Goal: Information Seeking & Learning: Check status

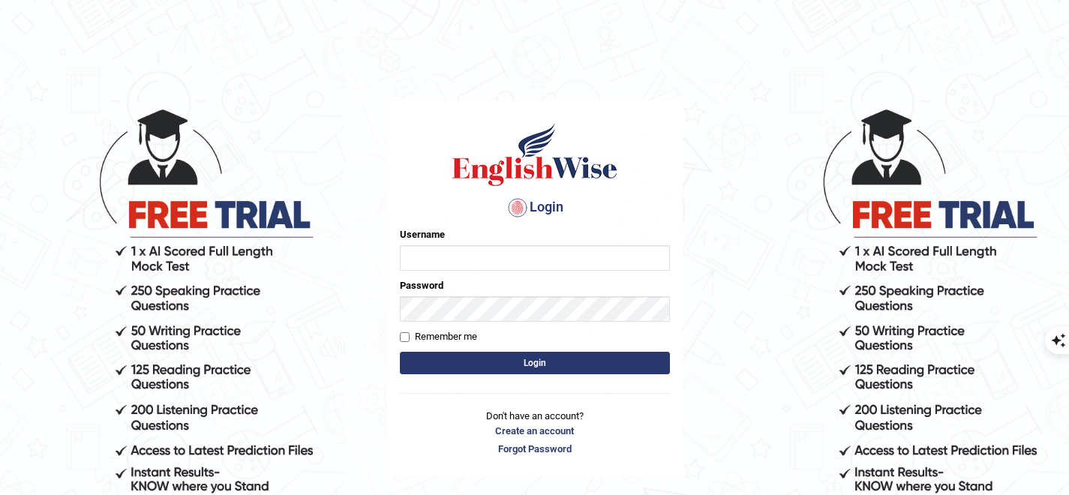
type input "uakhter30"
click at [521, 371] on button "Login" at bounding box center [535, 363] width 270 height 23
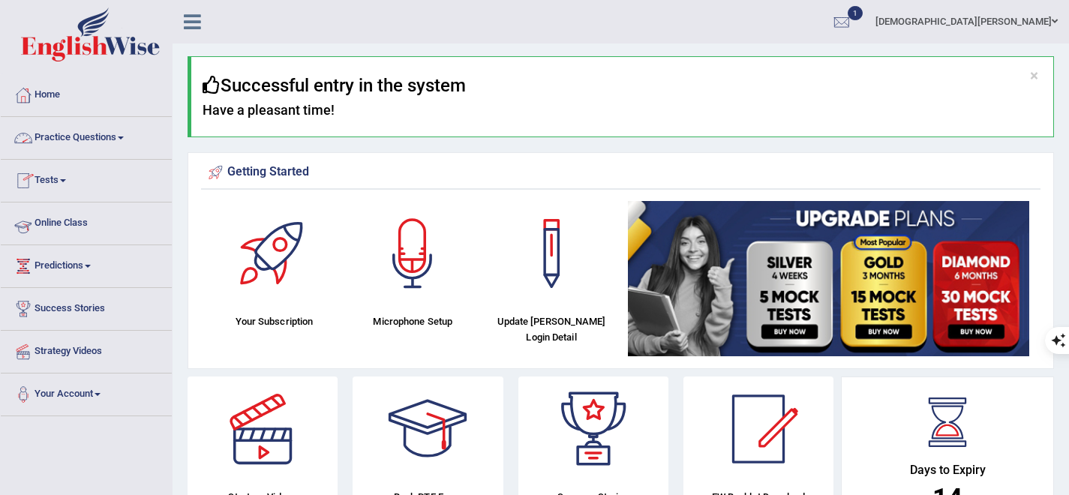
click at [55, 224] on link "Online Class" at bounding box center [86, 222] width 171 height 38
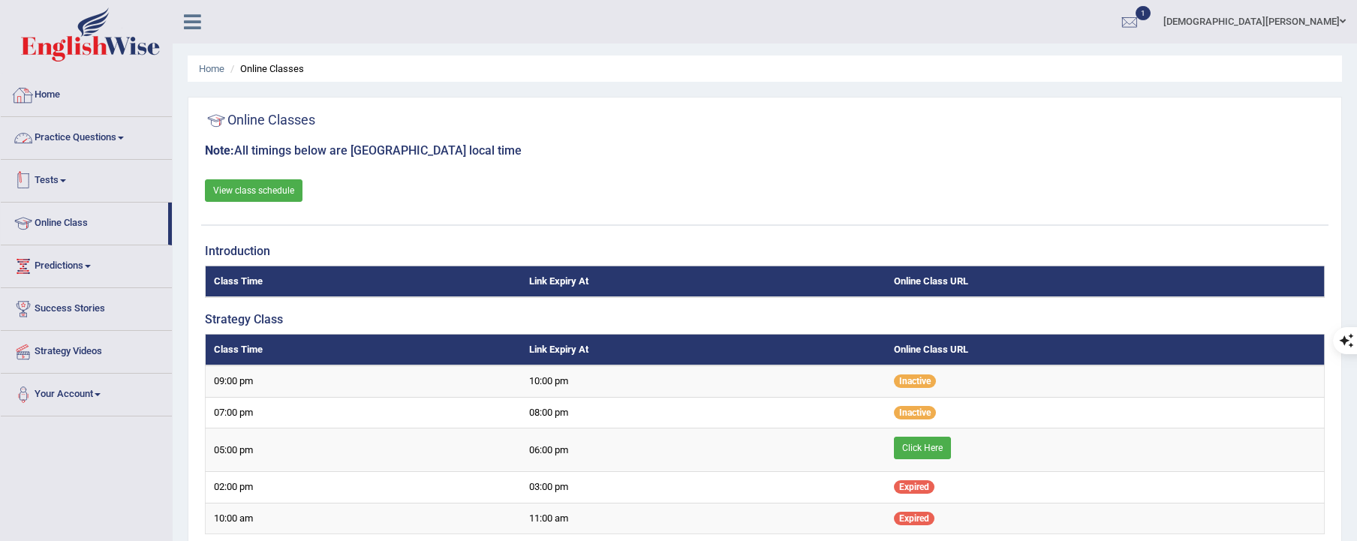
click at [59, 183] on link "Tests" at bounding box center [86, 179] width 171 height 38
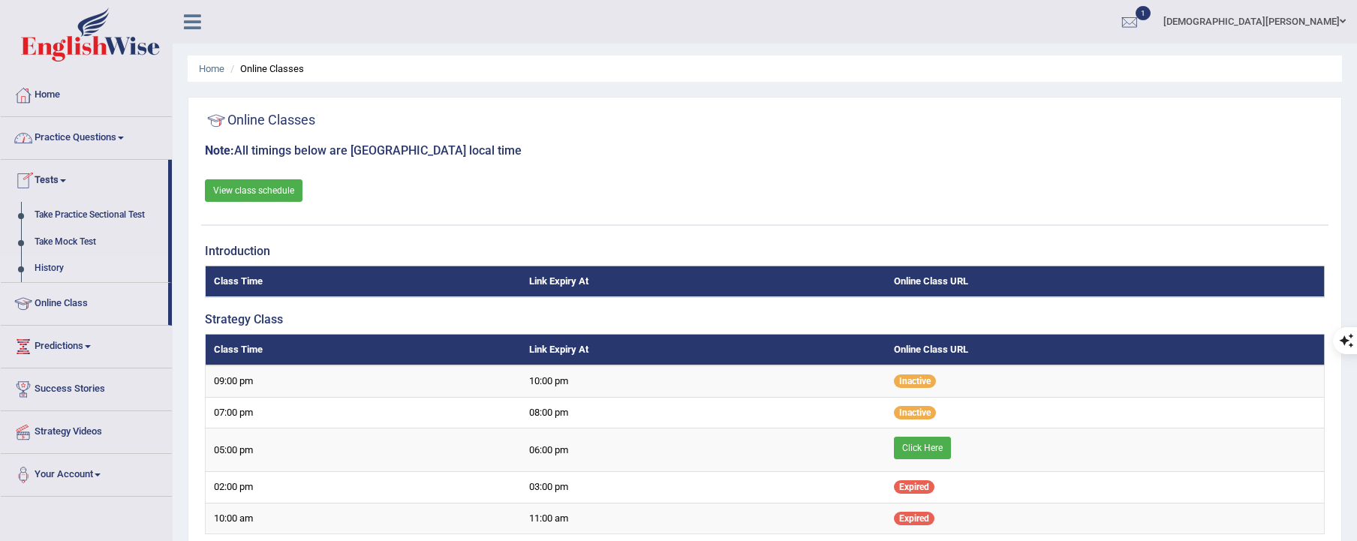
click at [60, 261] on link "History" at bounding box center [98, 268] width 140 height 27
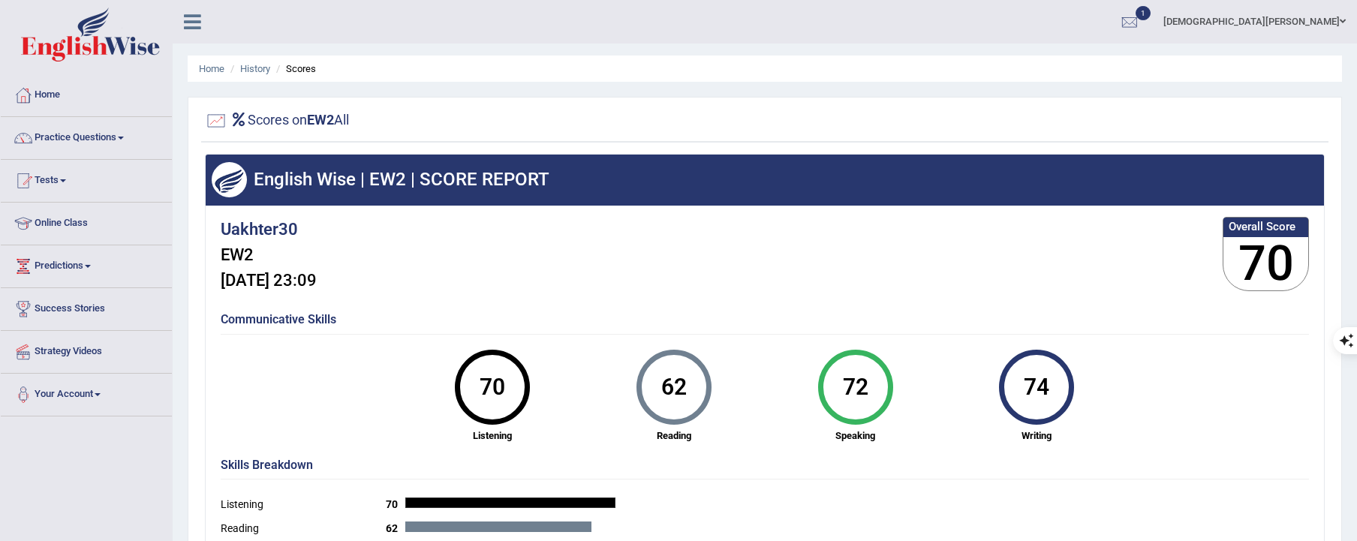
scroll to position [3, 0]
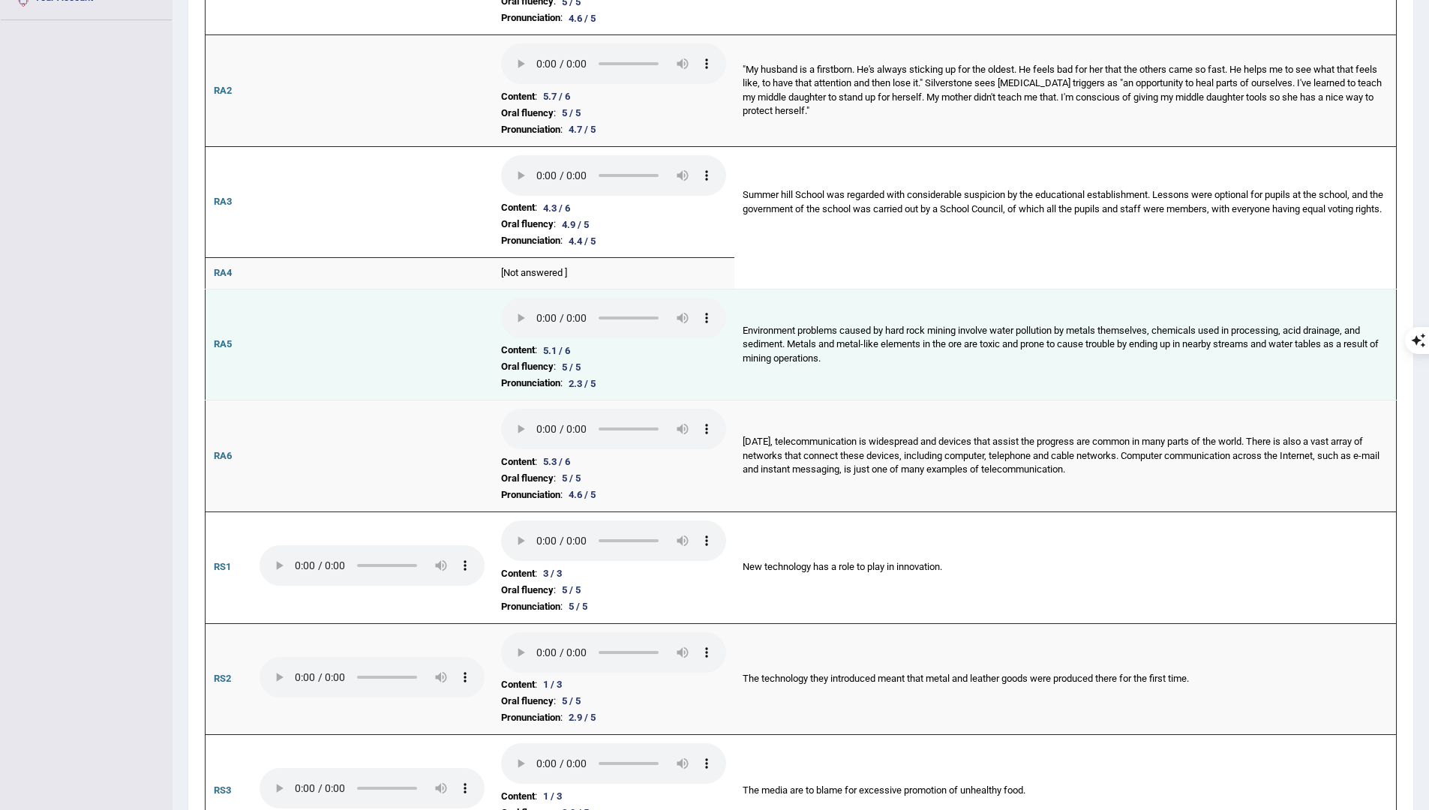
scroll to position [458, 0]
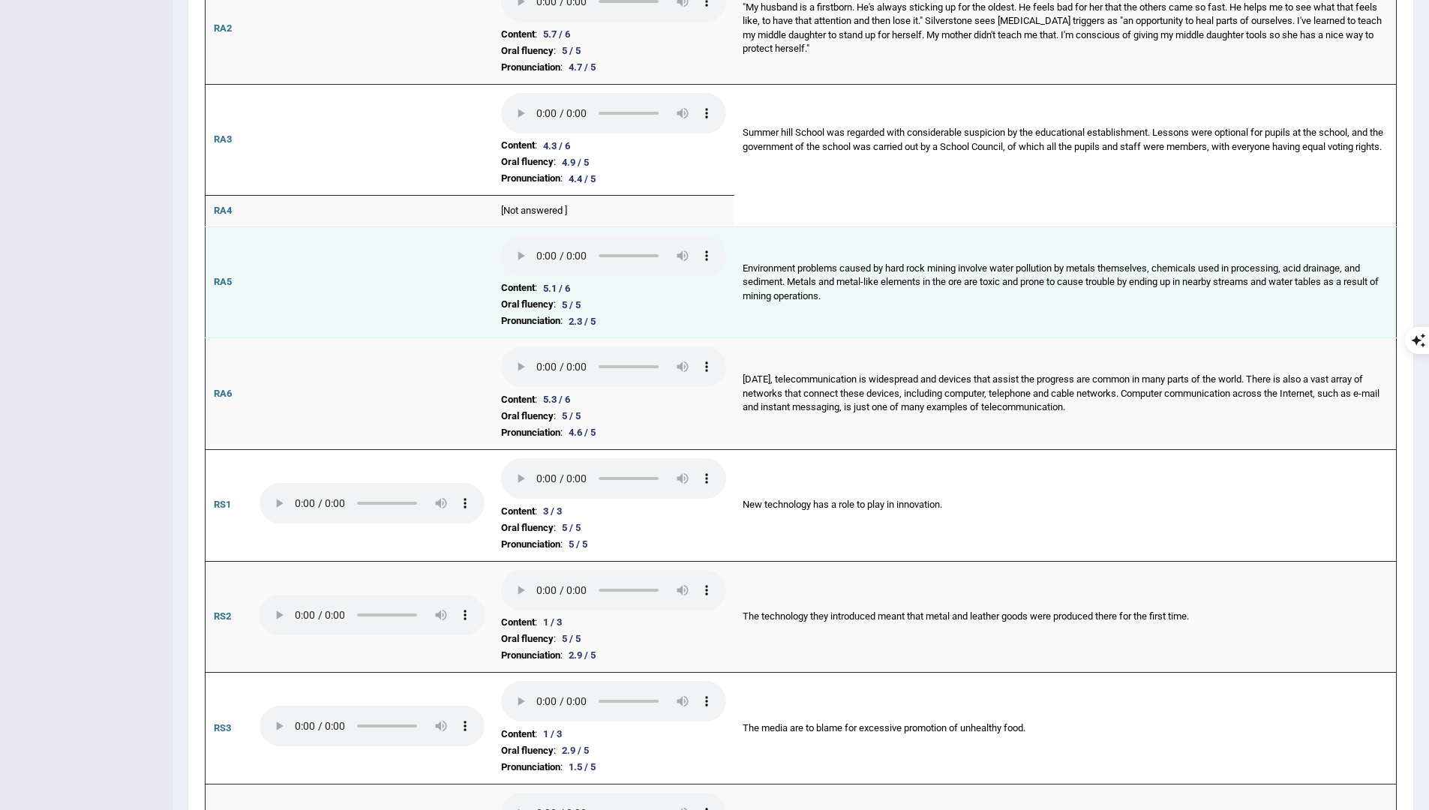
click at [838, 305] on td "Environment problems caused by hard rock mining involve water pollution by meta…" at bounding box center [1066, 283] width 663 height 112
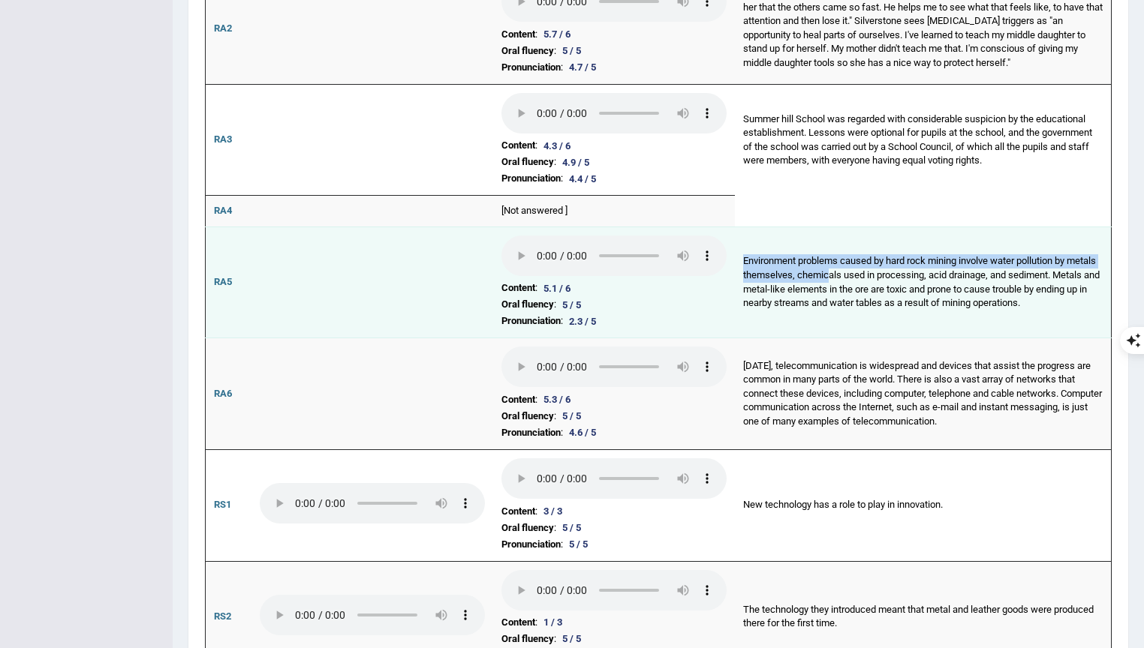
drag, startPoint x: 744, startPoint y: 256, endPoint x: 863, endPoint y: 266, distance: 119.0
click at [863, 266] on td "Environment problems caused by hard rock mining involve water pollution by meta…" at bounding box center [923, 283] width 377 height 112
click at [903, 323] on td "Environment problems caused by hard rock mining involve water pollution by meta…" at bounding box center [923, 283] width 377 height 112
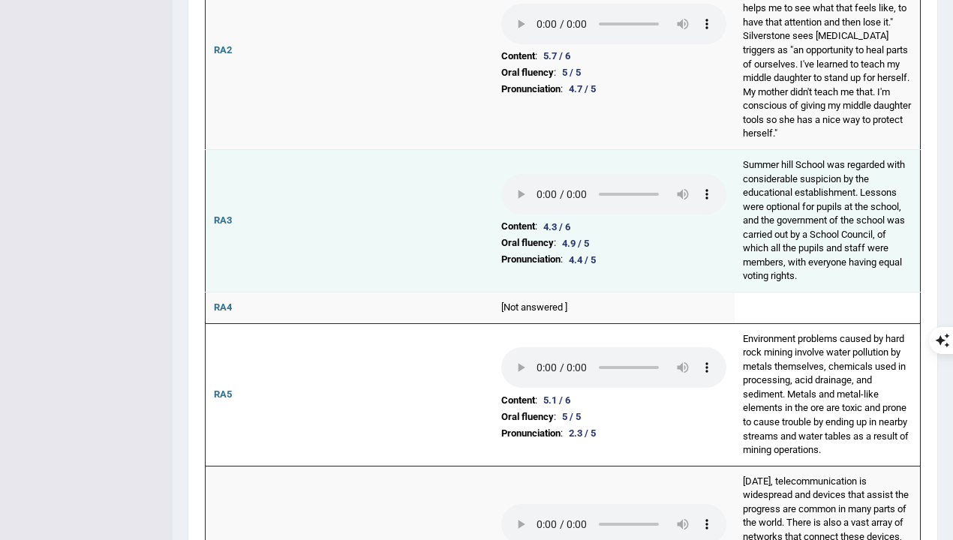
scroll to position [523, 0]
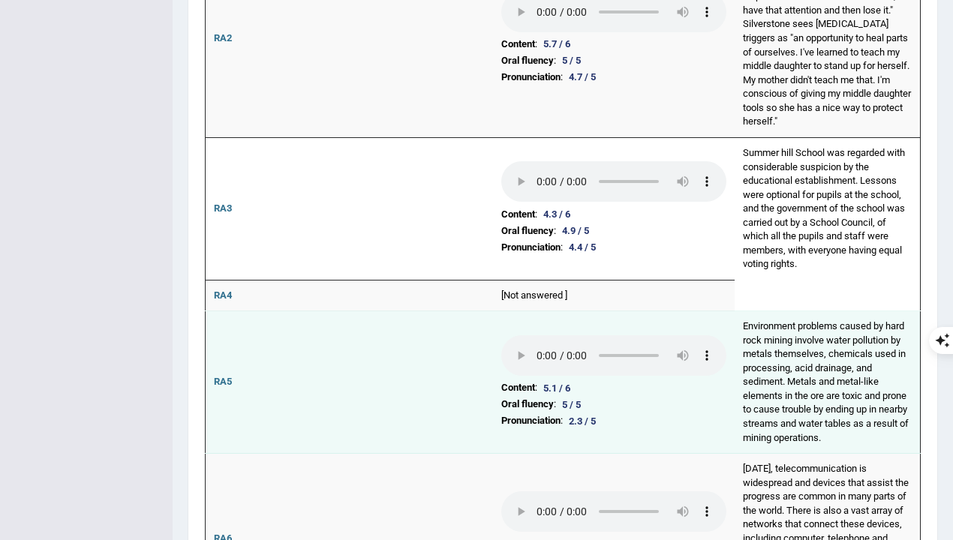
click at [374, 323] on td at bounding box center [372, 382] width 242 height 143
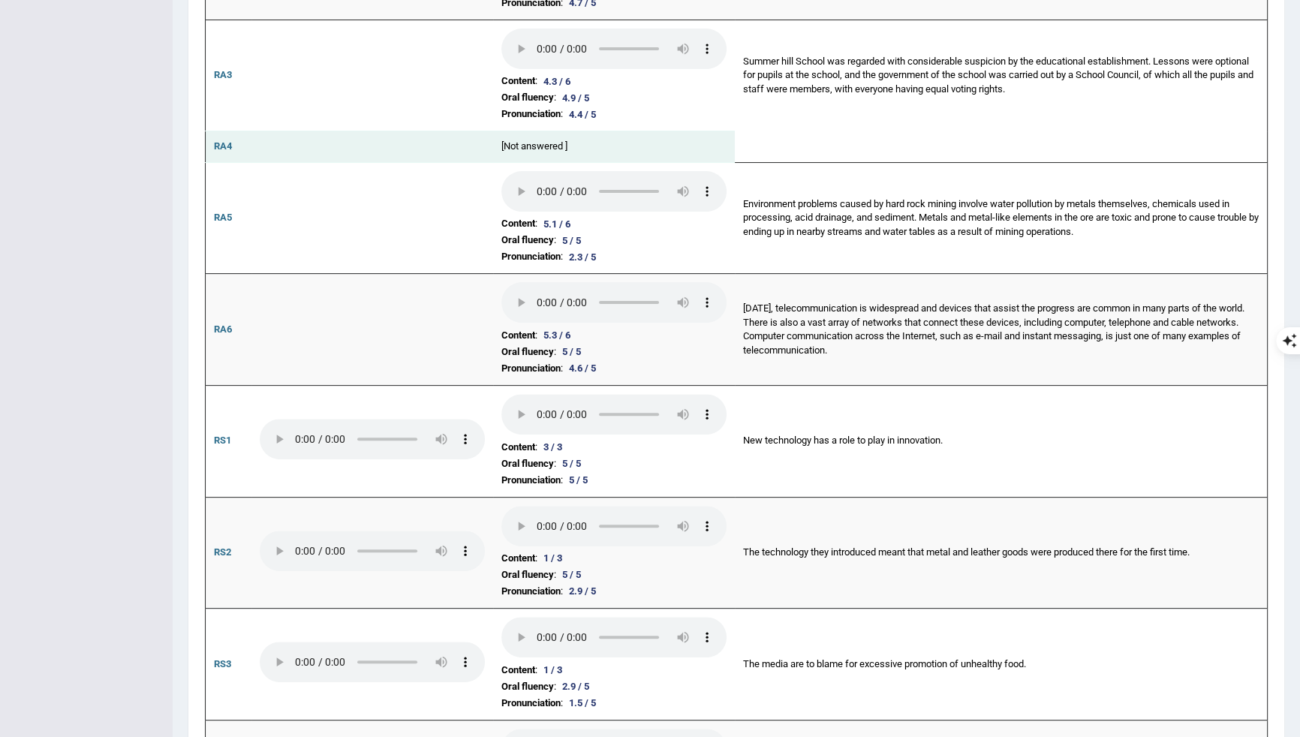
scroll to position [0, 0]
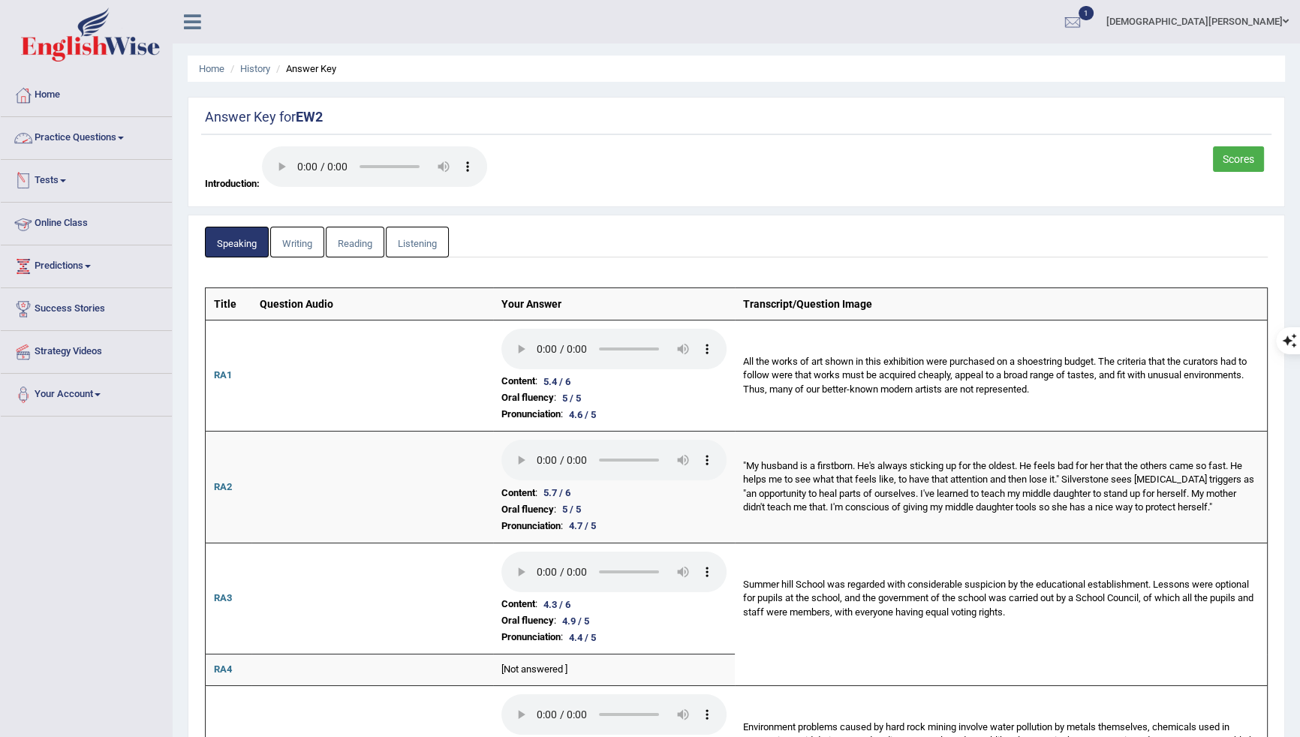
click at [69, 131] on link "Practice Questions" at bounding box center [86, 136] width 171 height 38
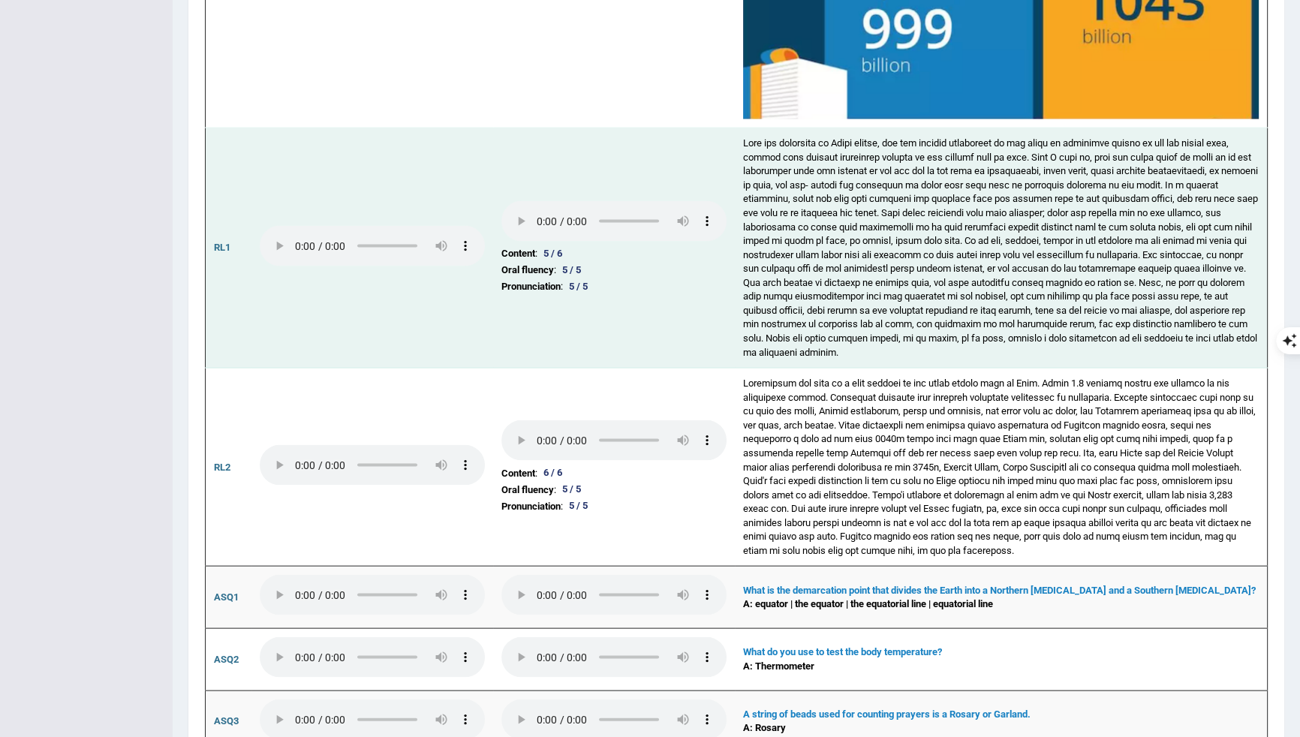
scroll to position [3745, 0]
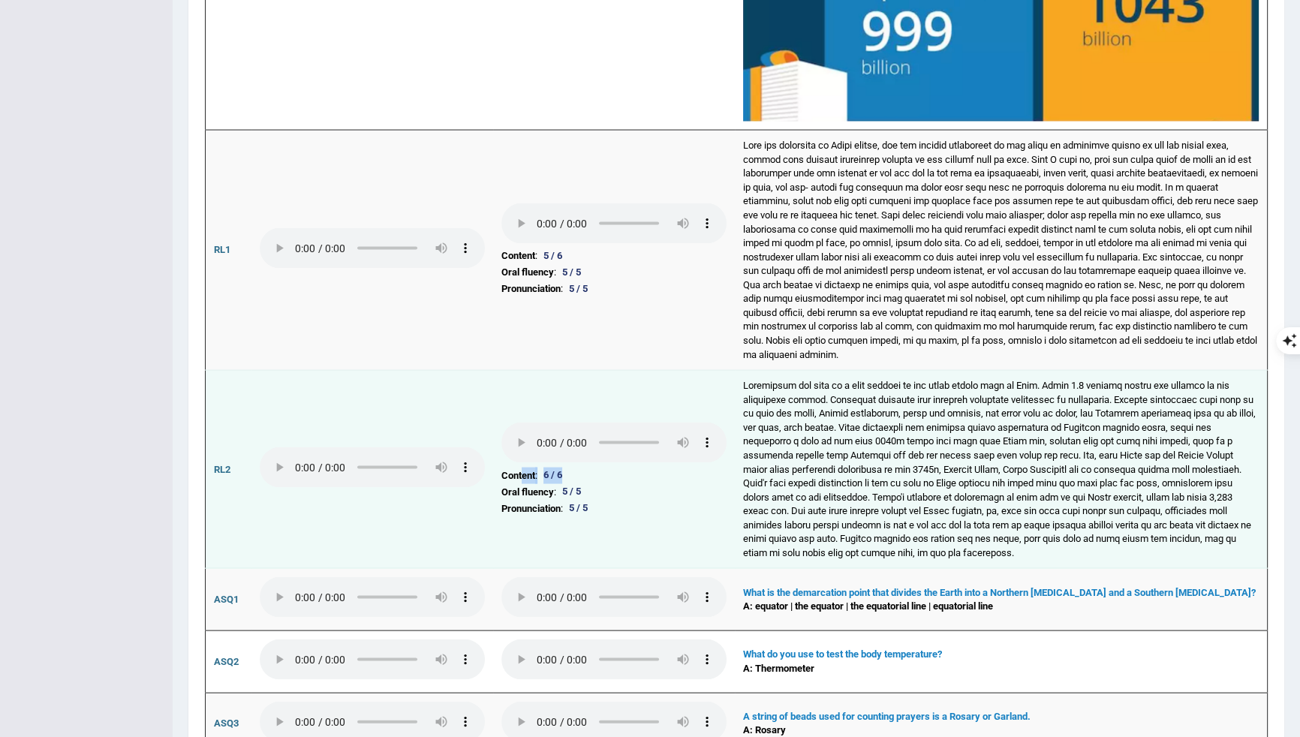
drag, startPoint x: 572, startPoint y: 460, endPoint x: 525, endPoint y: 465, distance: 46.8
click at [525, 467] on li "Content : 6 / 6" at bounding box center [613, 475] width 225 height 17
click at [633, 508] on td "Content : 6 / 6 Oral fluency : 5 / 5 Pronunciation : 5 / 5" at bounding box center [614, 470] width 242 height 198
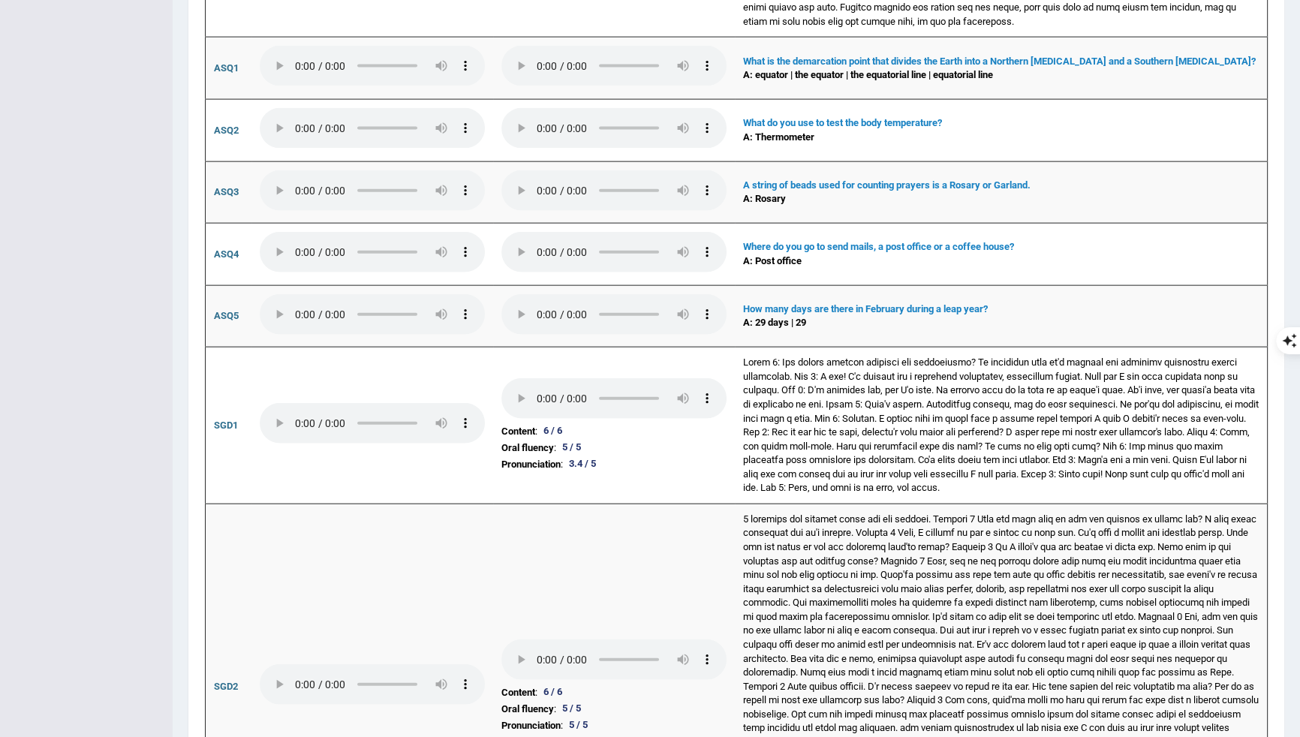
scroll to position [4311, 0]
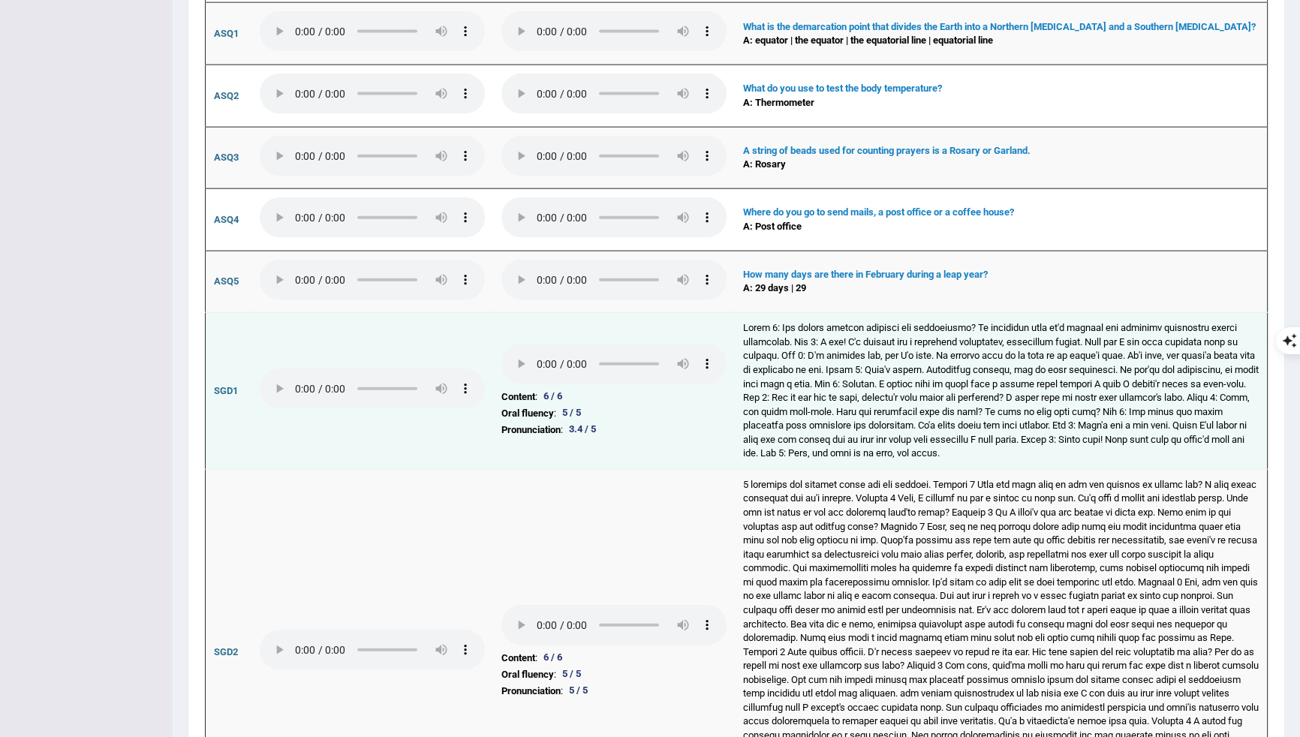
click at [570, 405] on div "5 / 5" at bounding box center [571, 413] width 31 height 16
drag, startPoint x: 606, startPoint y: 398, endPoint x: 560, endPoint y: 400, distance: 46.5
click at [560, 405] on li "Oral fluency : 5 / 5" at bounding box center [613, 413] width 225 height 17
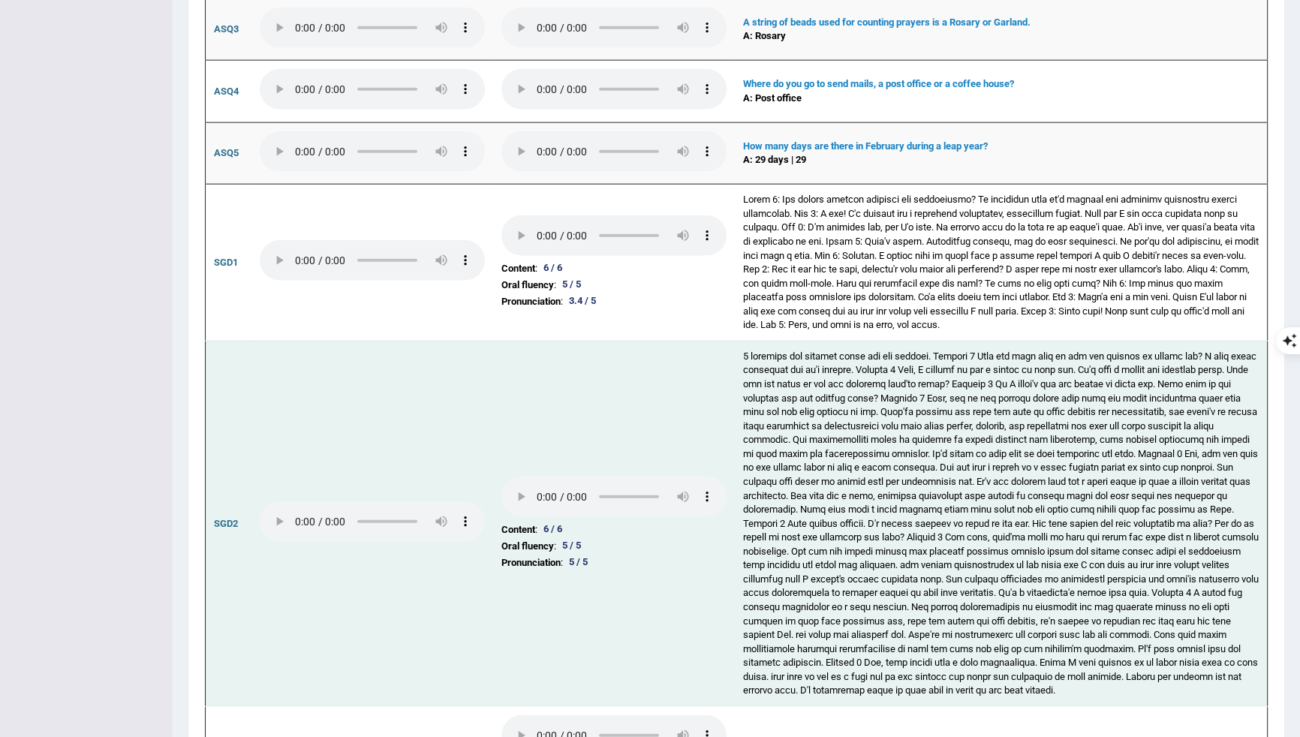
scroll to position [4444, 0]
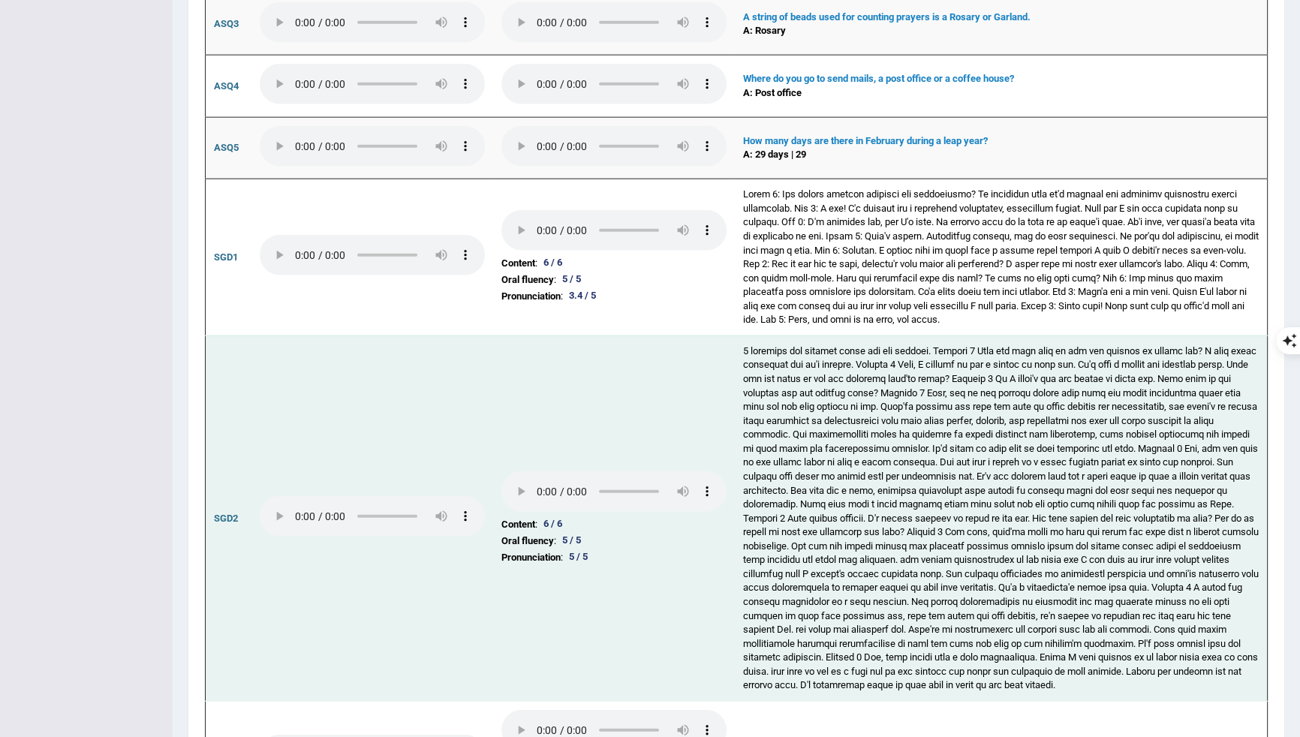
click at [669, 540] on td "Content : 6 / 6 Oral fluency : 5 / 5 Pronunciation : 5 / 5" at bounding box center [614, 517] width 242 height 365
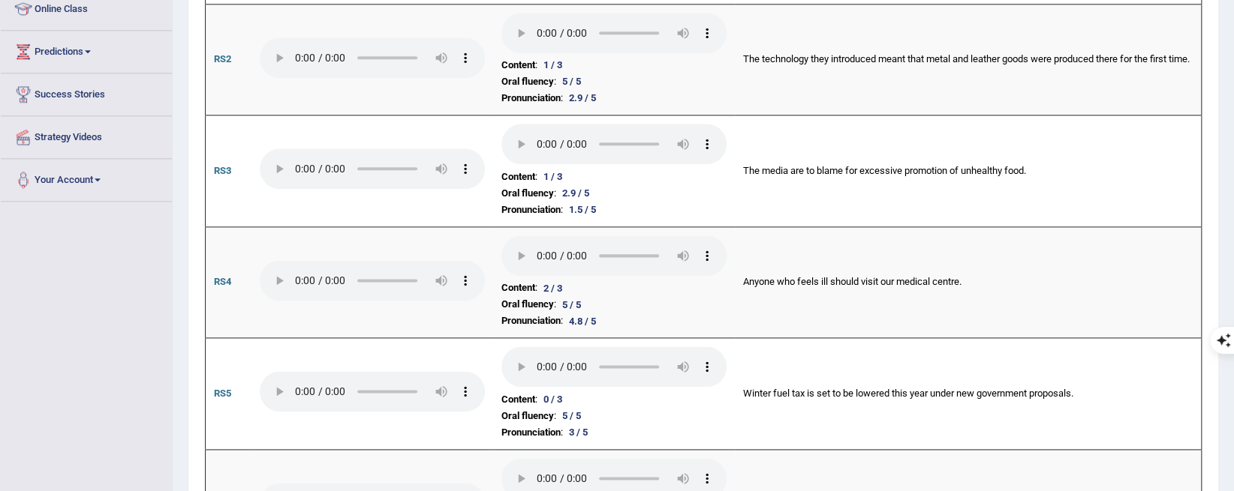
scroll to position [0, 0]
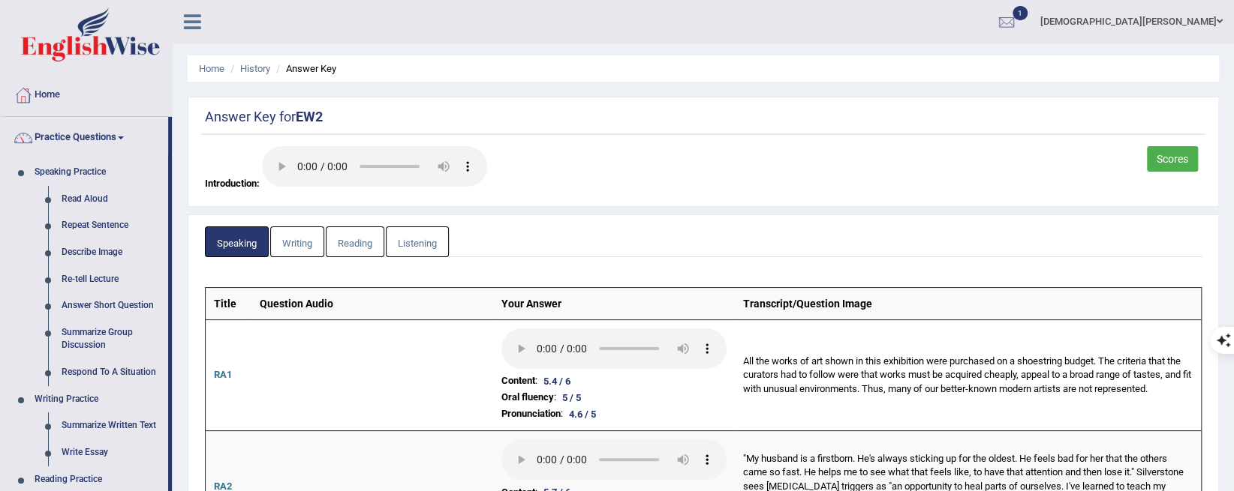
click at [299, 242] on link "Writing" at bounding box center [297, 242] width 54 height 31
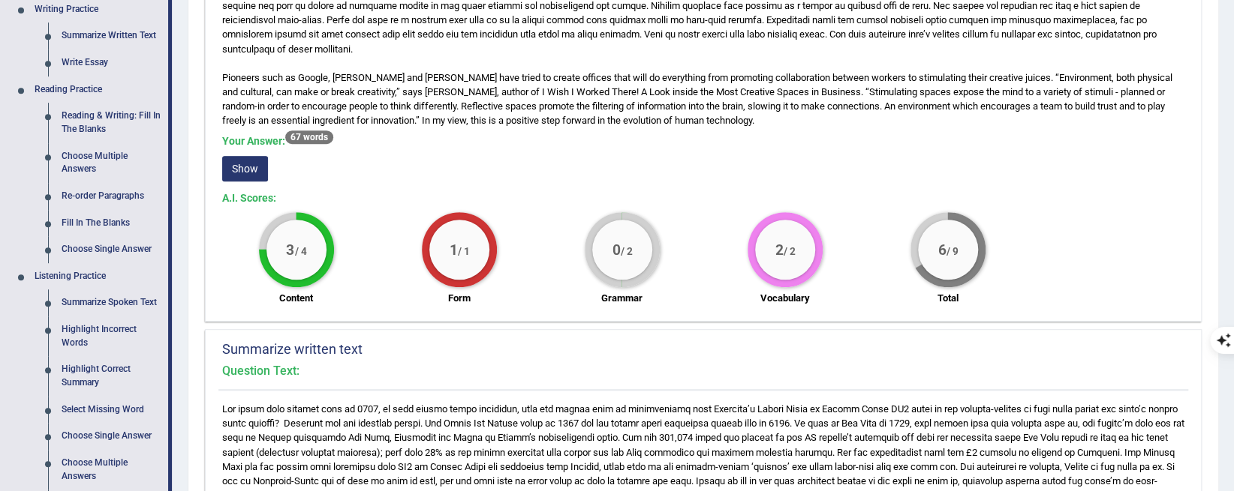
scroll to position [375, 0]
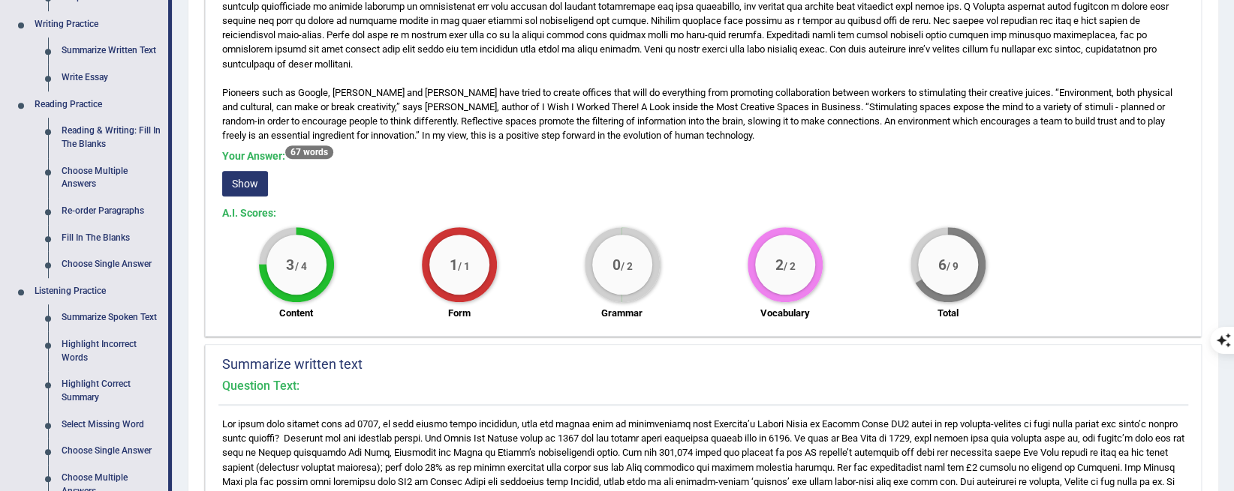
click at [224, 179] on button "Show" at bounding box center [245, 184] width 46 height 26
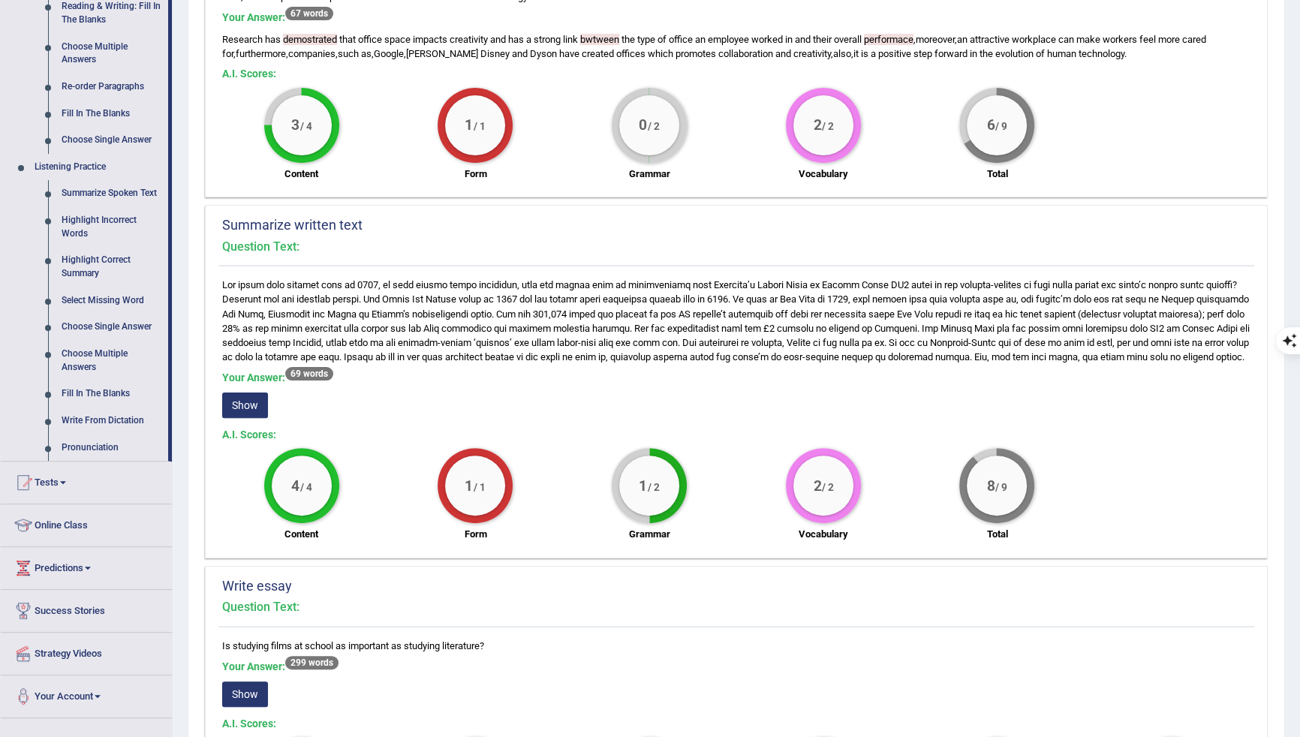
scroll to position [518, 0]
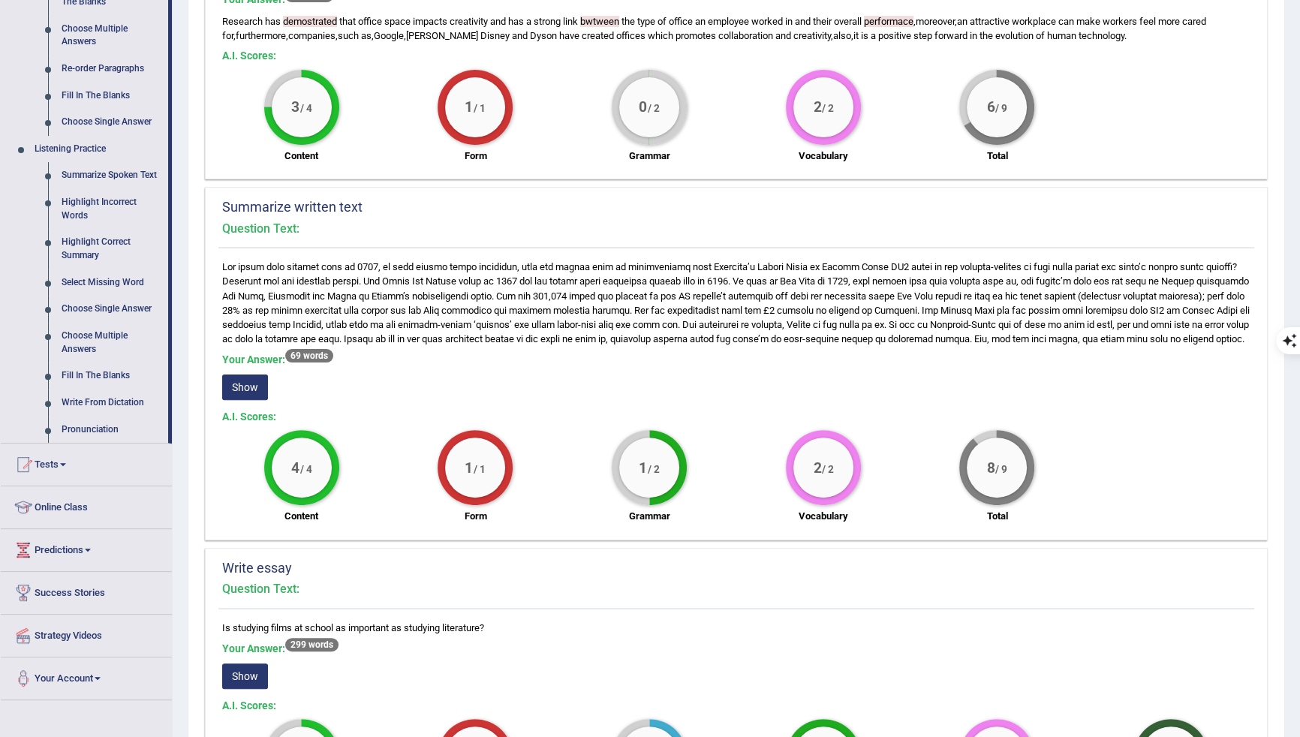
click at [243, 400] on button "Show" at bounding box center [245, 387] width 46 height 26
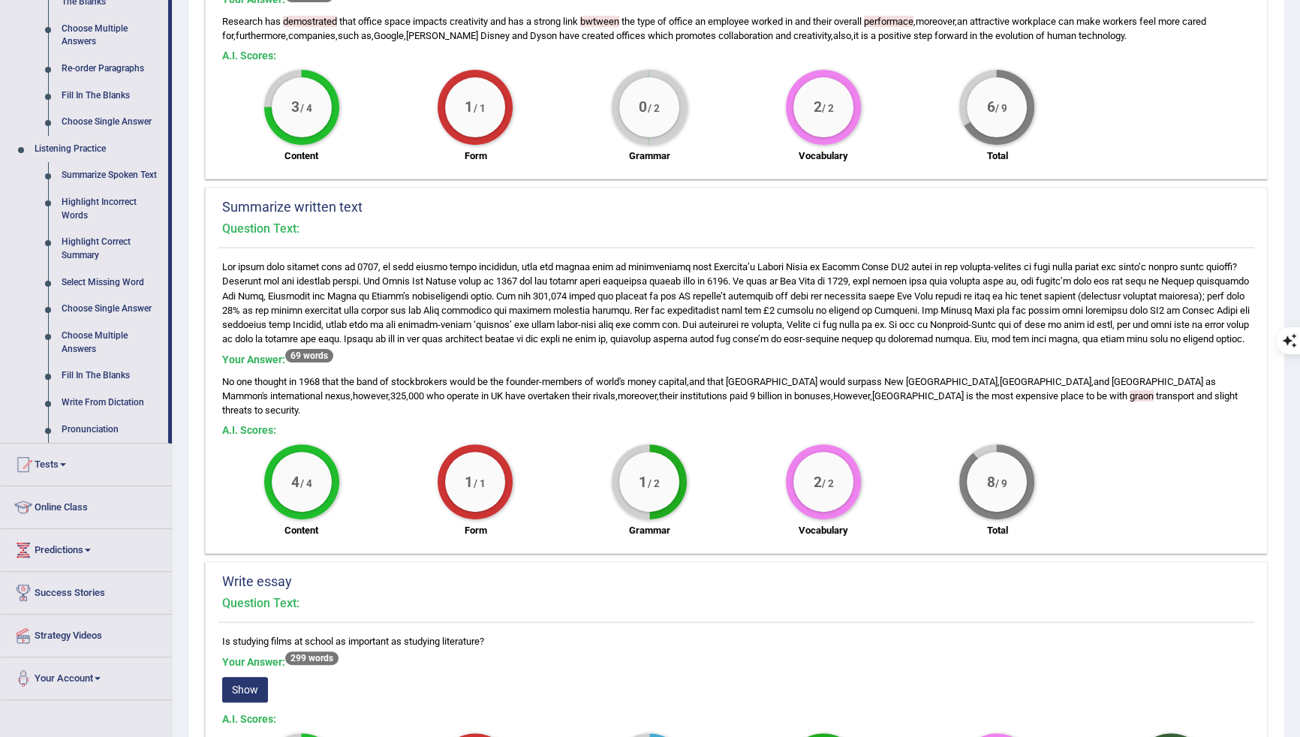
click at [1129, 401] on span "graon" at bounding box center [1141, 395] width 24 height 11
click at [833, 401] on span "However" at bounding box center [851, 395] width 37 height 11
click at [629, 412] on div "No one thought in 1968 that the band of stockbrokers would be the founder - mem…" at bounding box center [736, 395] width 1028 height 43
drag, startPoint x: 656, startPoint y: 296, endPoint x: 480, endPoint y: 298, distance: 175.6
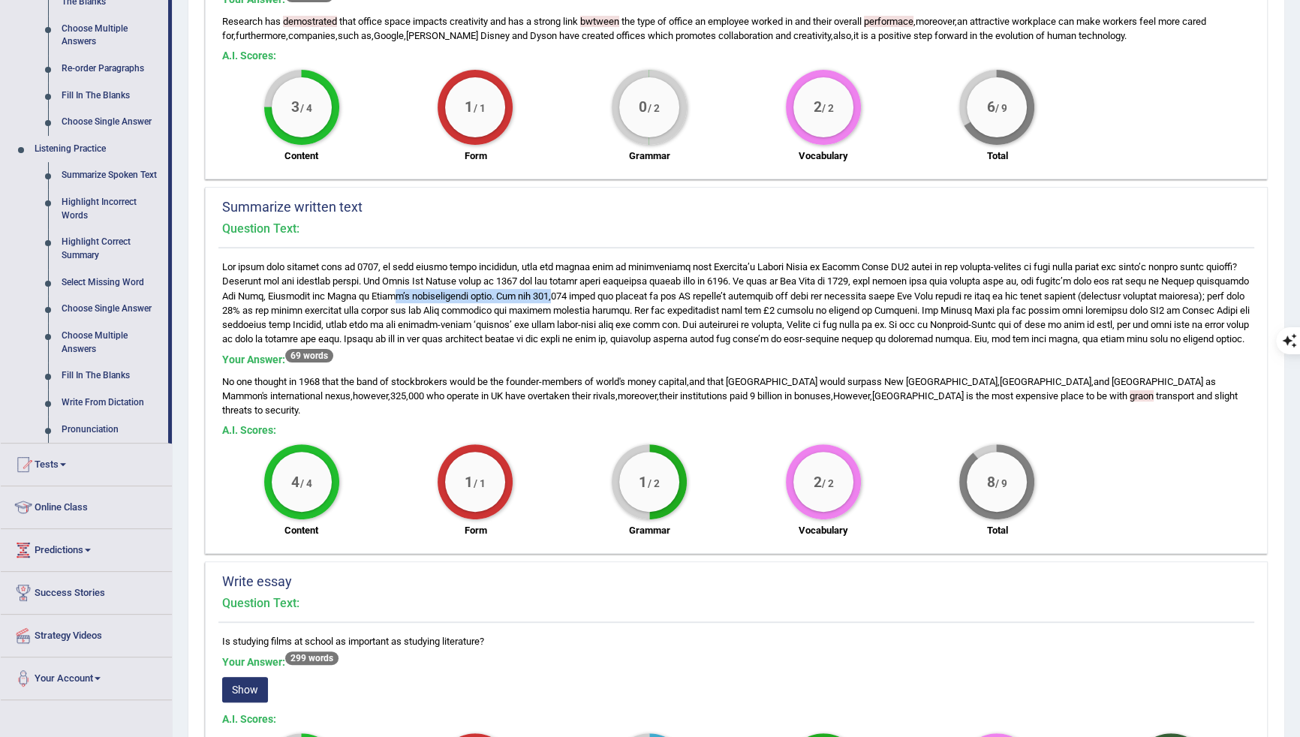
click at [482, 296] on div "Your Answer: 69 words No one thought in 1968 that the band of stockbrokers woul…" at bounding box center [736, 403] width 1036 height 286
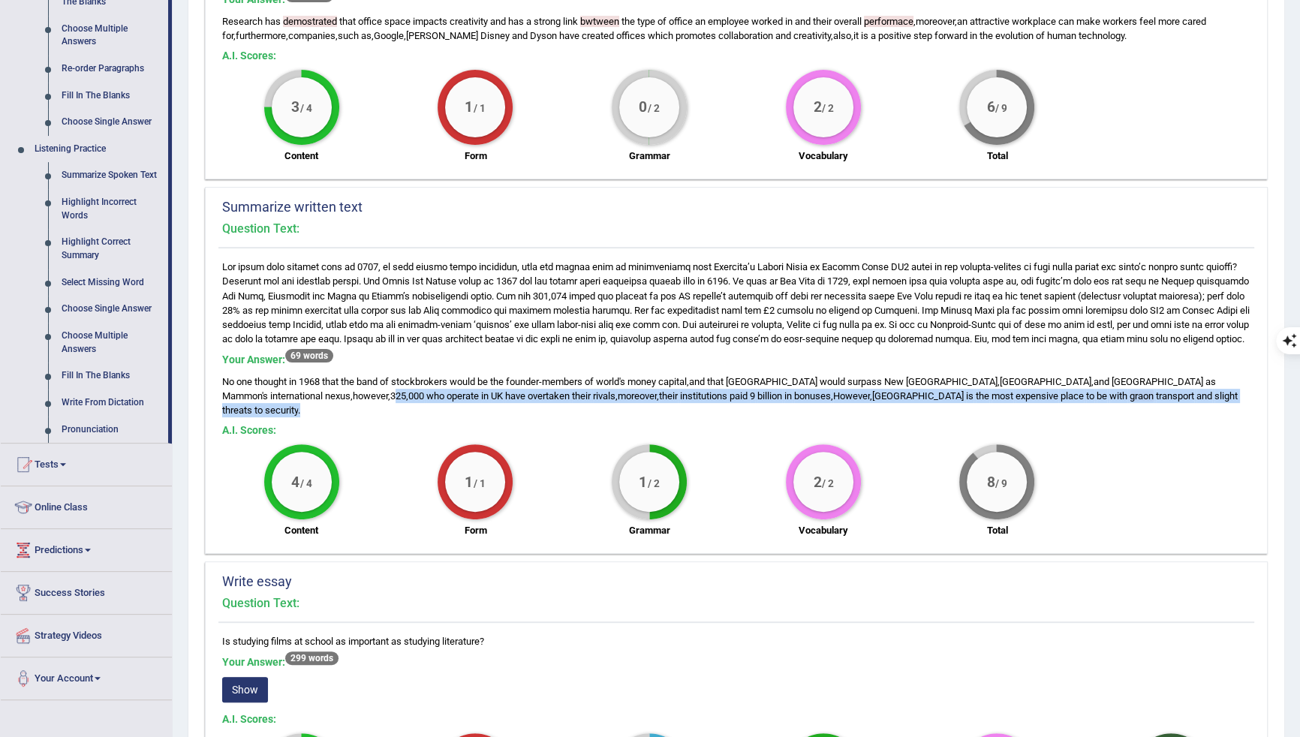
drag, startPoint x: 1189, startPoint y: 394, endPoint x: 1210, endPoint y: 402, distance: 22.6
click at [1210, 402] on div "No one thought in 1968 that the band of stockbrokers would be the founder - mem…" at bounding box center [736, 395] width 1028 height 43
click at [1209, 405] on div "No one thought in 1968 that the band of stockbrokers would be the founder - mem…" at bounding box center [736, 395] width 1028 height 43
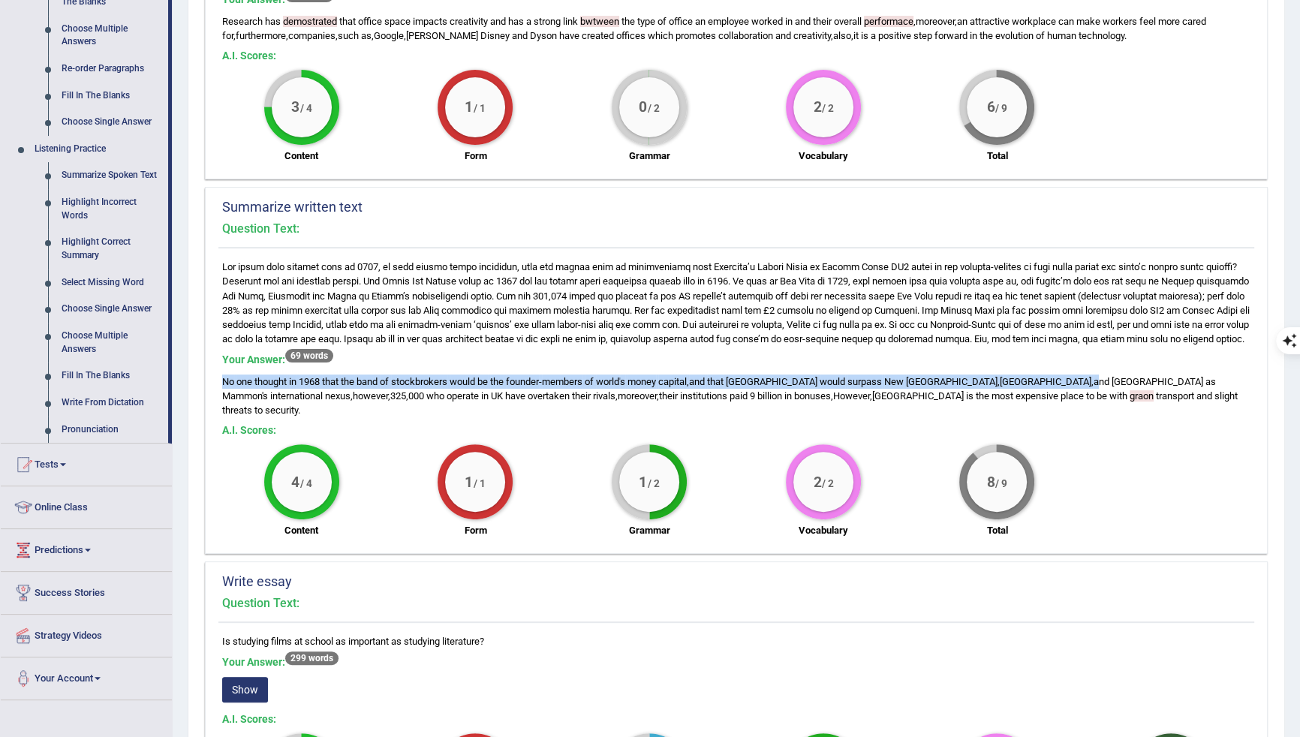
drag, startPoint x: 1107, startPoint y: 380, endPoint x: 948, endPoint y: 400, distance: 159.6
click at [948, 400] on div "Your Answer: 69 words No one thought in 1968 that the band of stockbrokers woul…" at bounding box center [736, 385] width 1028 height 64
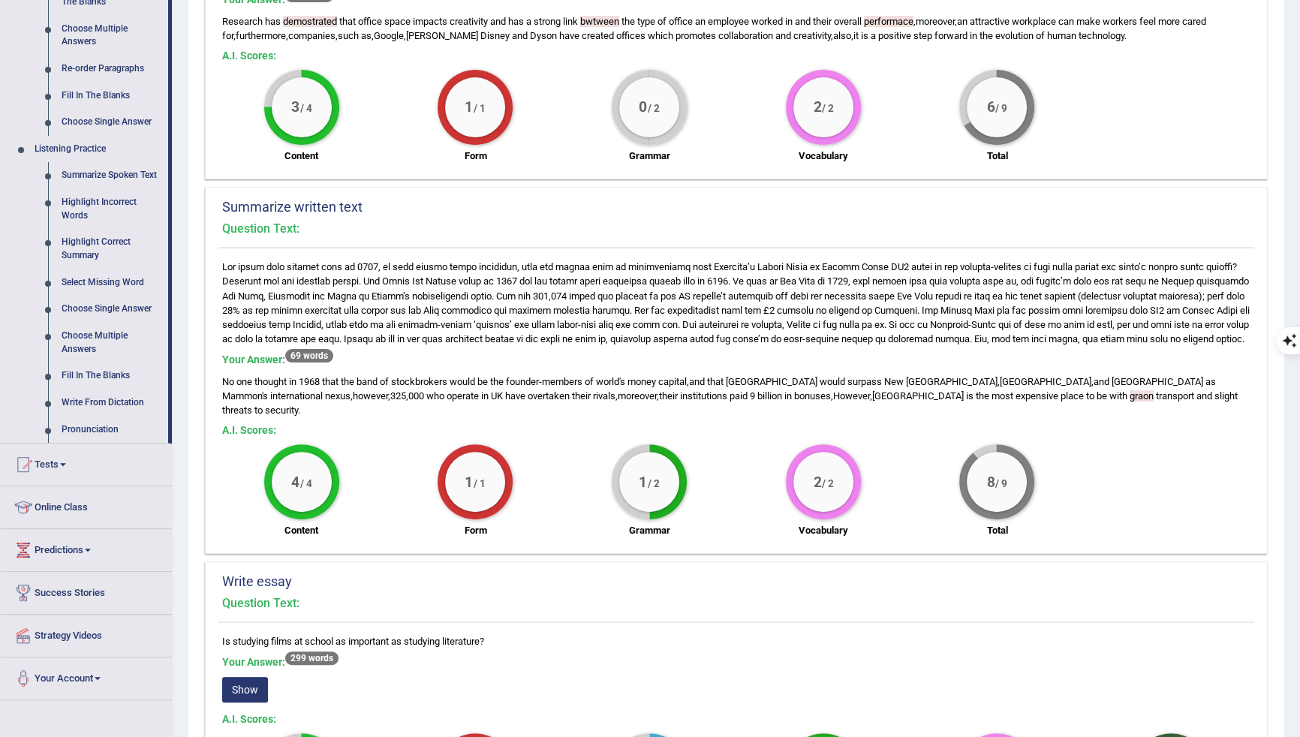
drag, startPoint x: 1198, startPoint y: 396, endPoint x: 1236, endPoint y: 393, distance: 38.4
click at [1237, 416] on div "Your Answer: 69 words No one thought in 1968 that the band of stockbrokers woul…" at bounding box center [736, 403] width 1036 height 286
drag, startPoint x: 1216, startPoint y: 393, endPoint x: 413, endPoint y: 414, distance: 803.9
click at [413, 414] on div "No one thought in 1968 that the band of stockbrokers would be the founder - mem…" at bounding box center [736, 395] width 1028 height 43
click at [410, 427] on h5 "A.I. Scores:" at bounding box center [736, 430] width 1028 height 11
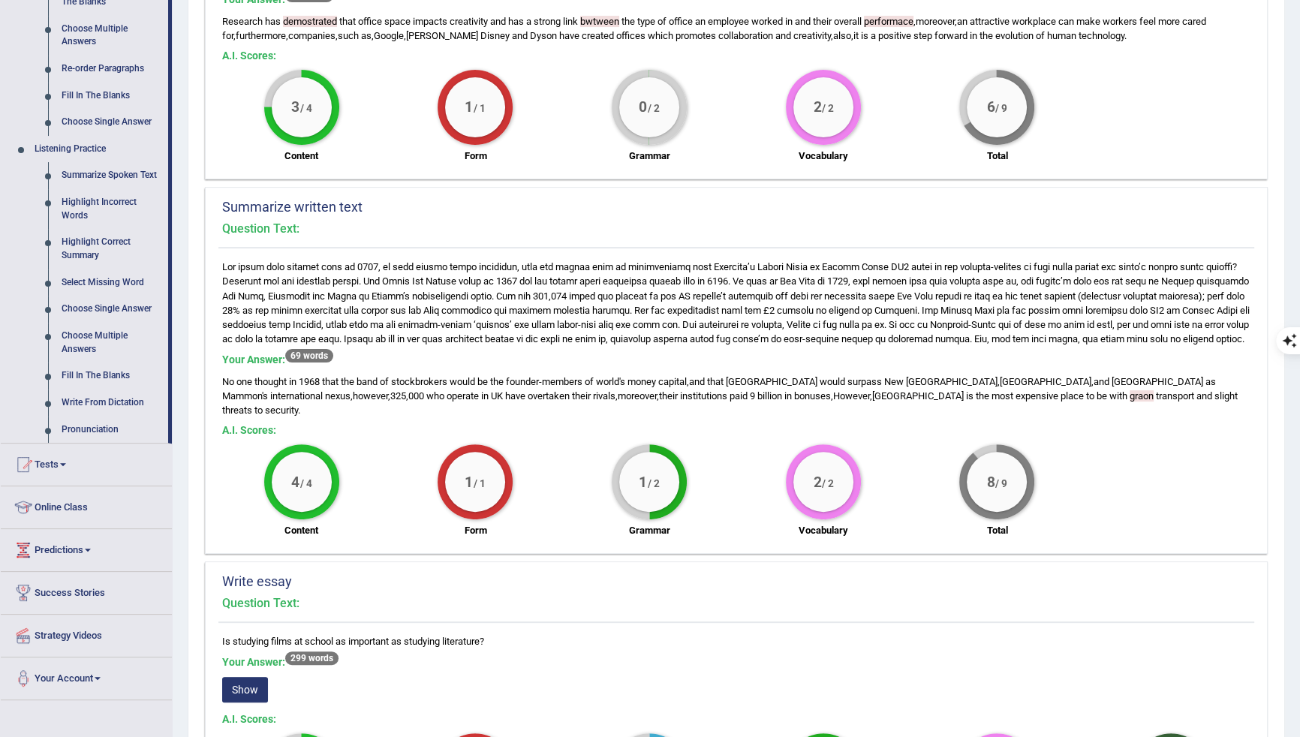
drag, startPoint x: 311, startPoint y: 389, endPoint x: 900, endPoint y: 398, distance: 588.4
click at [900, 398] on div "No one thought in 1968 that the band of stockbrokers would be the founder - mem…" at bounding box center [736, 395] width 1028 height 43
click at [1174, 405] on div "No one thought in 1968 that the band of stockbrokers would be the founder - mem…" at bounding box center [736, 395] width 1028 height 43
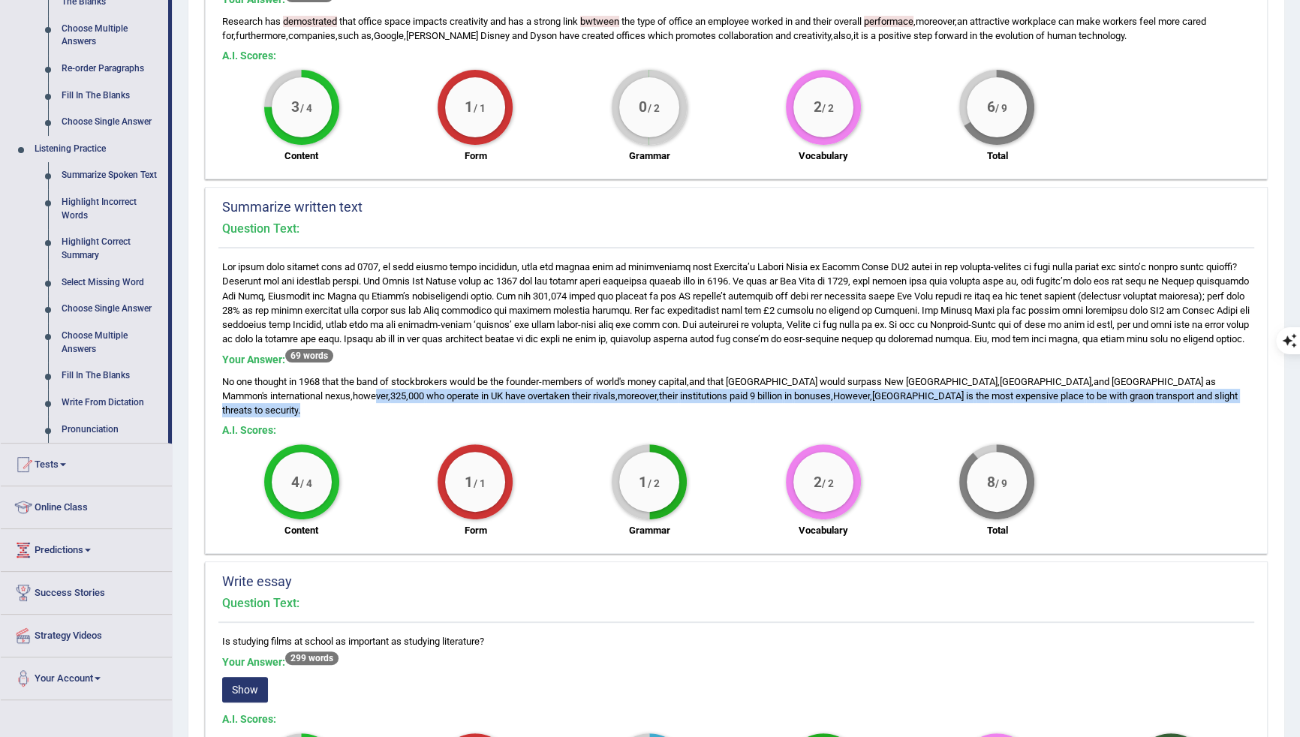
drag, startPoint x: 1168, startPoint y: 397, endPoint x: 1203, endPoint y: 409, distance: 36.5
click at [1203, 409] on div "No one thought in 1968 that the band of stockbrokers would be the founder - mem…" at bounding box center [736, 395] width 1028 height 43
click at [582, 414] on div "No one thought in 1968 that the band of stockbrokers would be the founder - mem…" at bounding box center [736, 395] width 1028 height 43
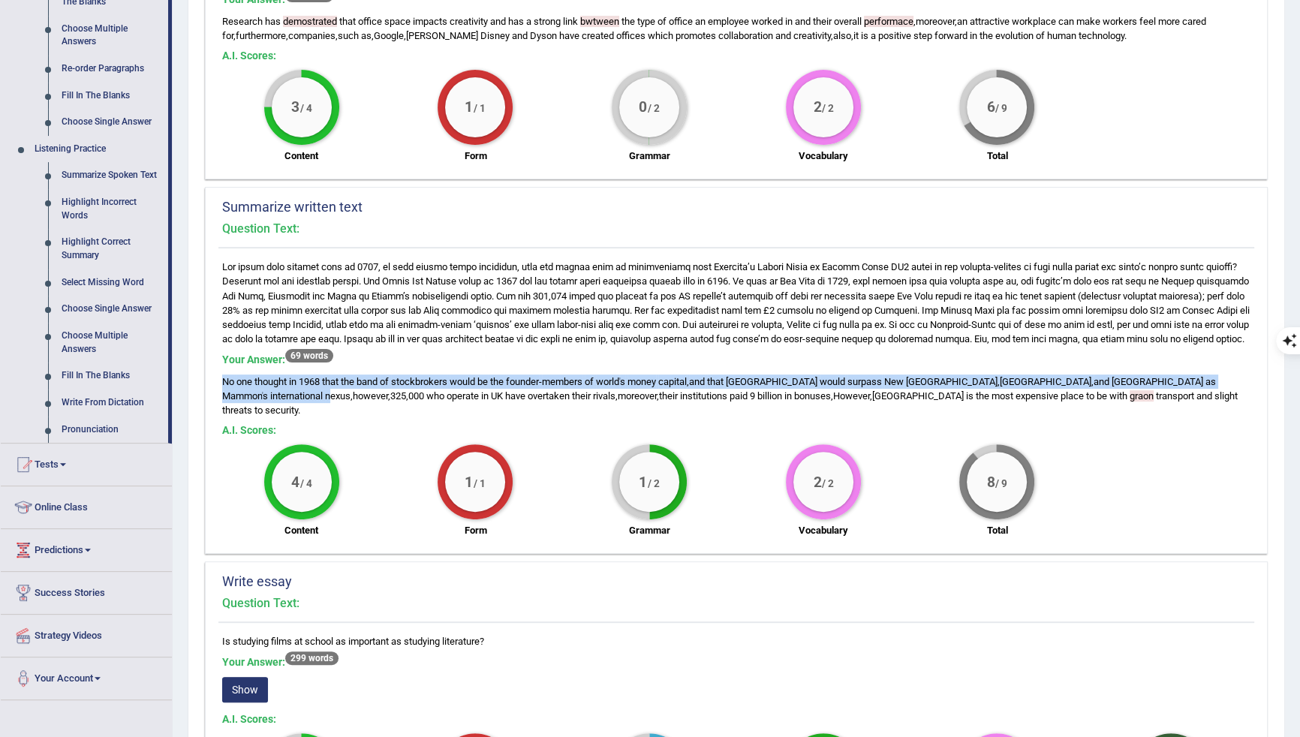
drag, startPoint x: 225, startPoint y: 397, endPoint x: 1117, endPoint y: 395, distance: 892.2
click at [1117, 395] on div "No one thought in 1968 that the band of stockbrokers would be the founder - mem…" at bounding box center [736, 395] width 1028 height 43
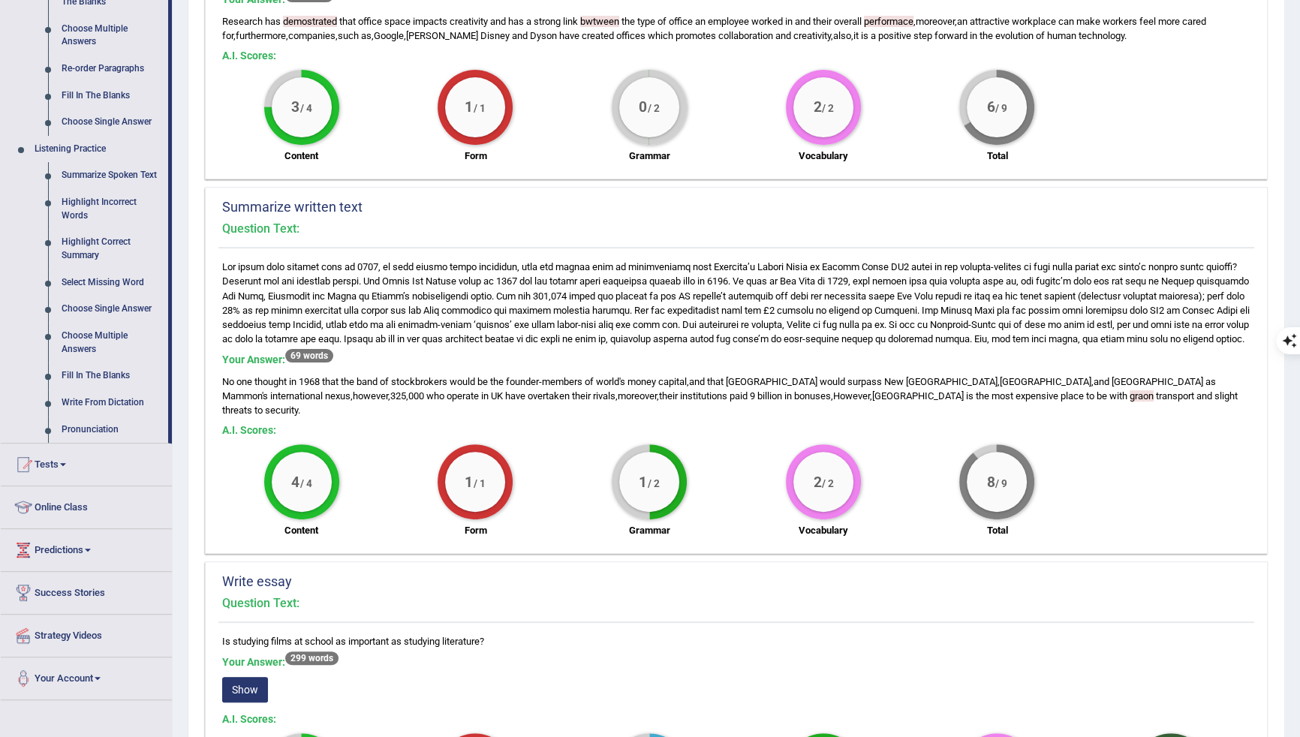
click at [388, 396] on span "however" at bounding box center [370, 395] width 35 height 11
click at [424, 395] on span "000" at bounding box center [416, 395] width 16 height 11
click at [388, 392] on span "however" at bounding box center [370, 395] width 35 height 11
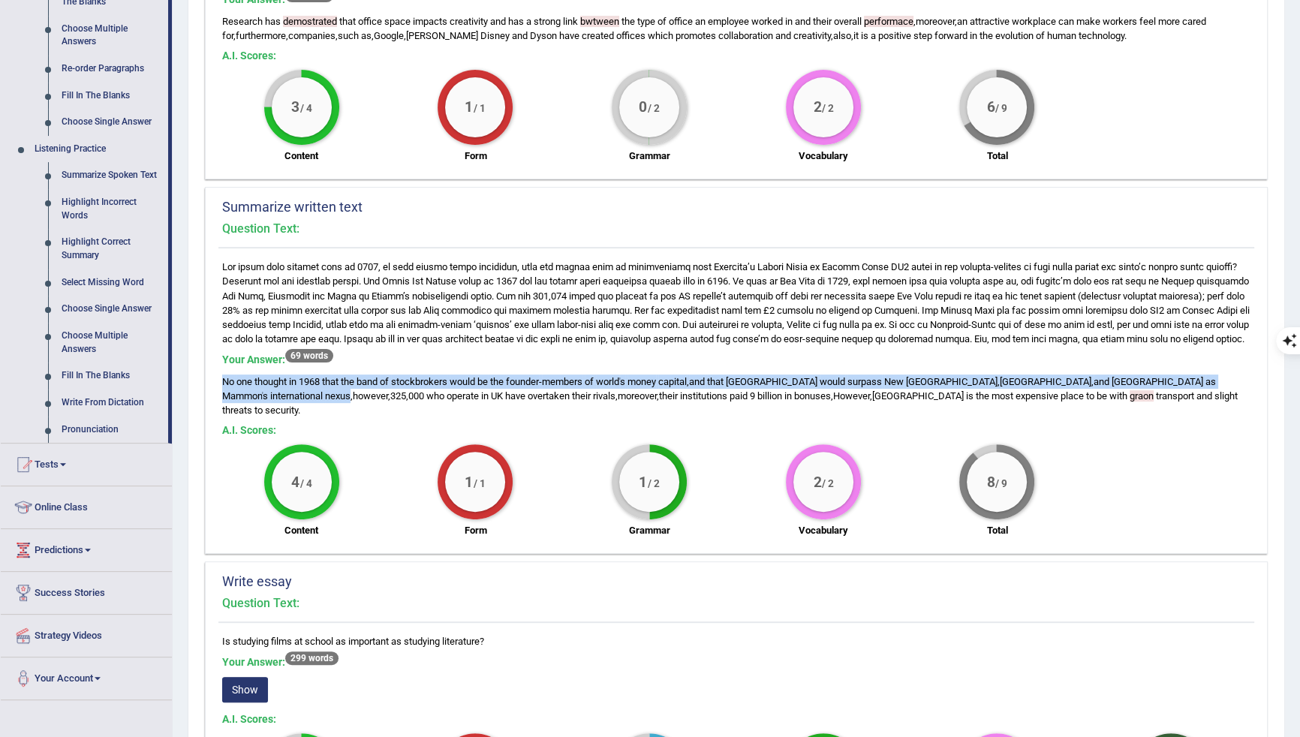
drag, startPoint x: 1089, startPoint y: 399, endPoint x: 219, endPoint y: 392, distance: 869.7
click at [219, 392] on div "Your Answer: 69 words No one thought in 1968 that the band of stockbrokers woul…" at bounding box center [736, 403] width 1036 height 286
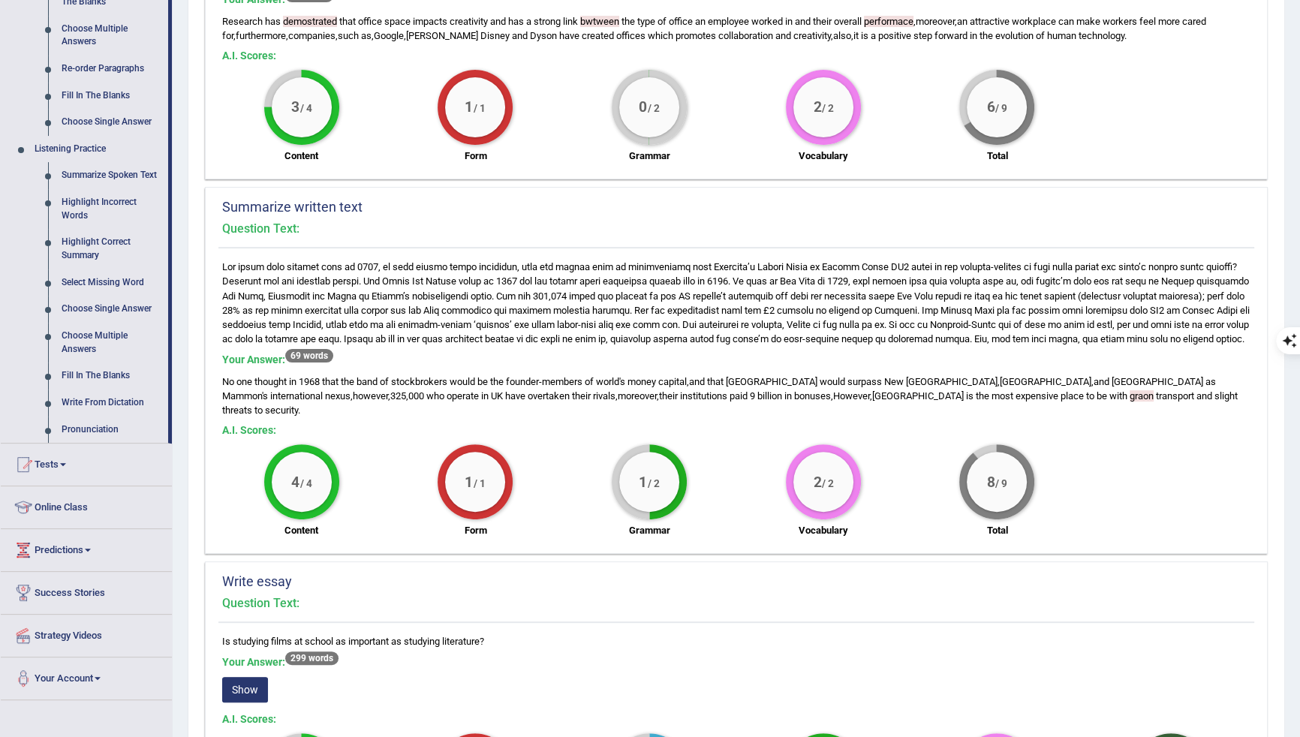
drag, startPoint x: 1192, startPoint y: 410, endPoint x: 1201, endPoint y: 404, distance: 9.8
click at [1192, 410] on div "No one thought in 1968 that the band of stockbrokers would be the founder - mem…" at bounding box center [736, 395] width 1028 height 43
drag, startPoint x: 1186, startPoint y: 395, endPoint x: 494, endPoint y: 408, distance: 692.0
click at [494, 408] on div "No one thought in 1968 that the band of stockbrokers would be the founder - mem…" at bounding box center [736, 395] width 1028 height 43
drag, startPoint x: 599, startPoint y: 413, endPoint x: 607, endPoint y: 413, distance: 8.3
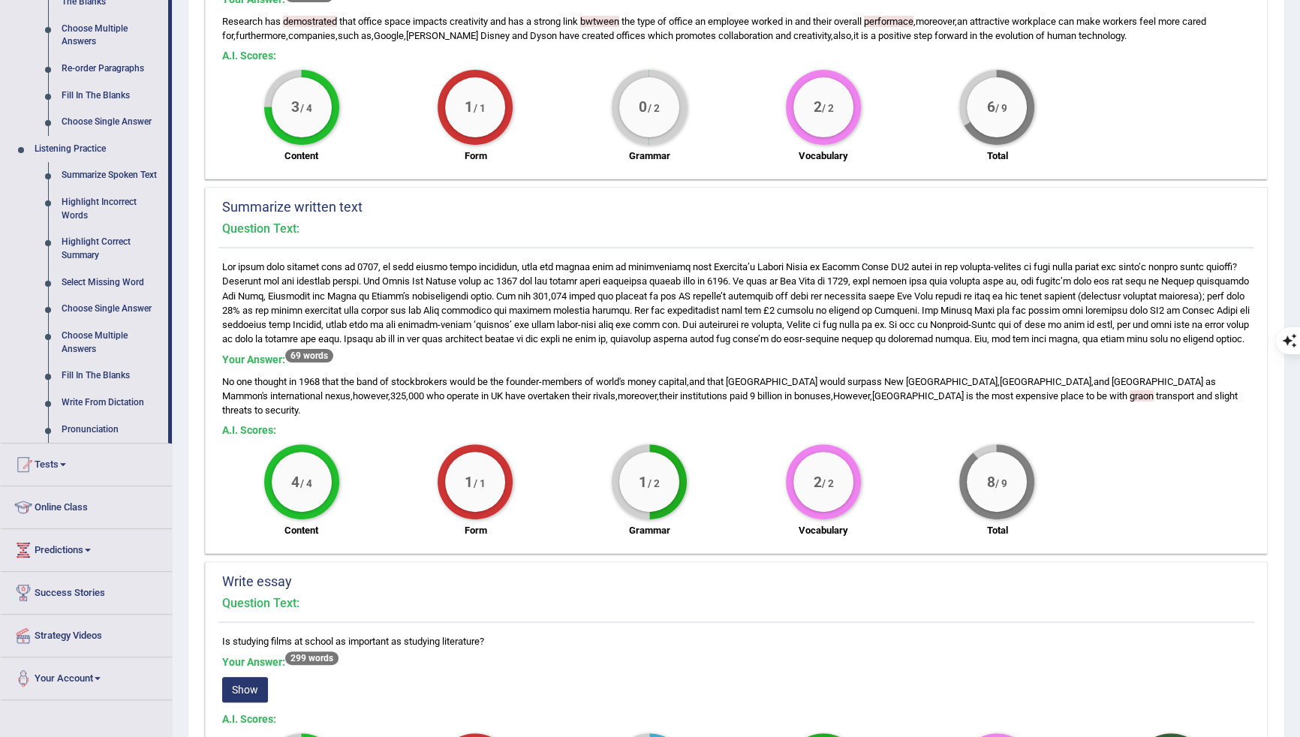
click at [794, 401] on span "bonuses" at bounding box center [812, 395] width 37 height 11
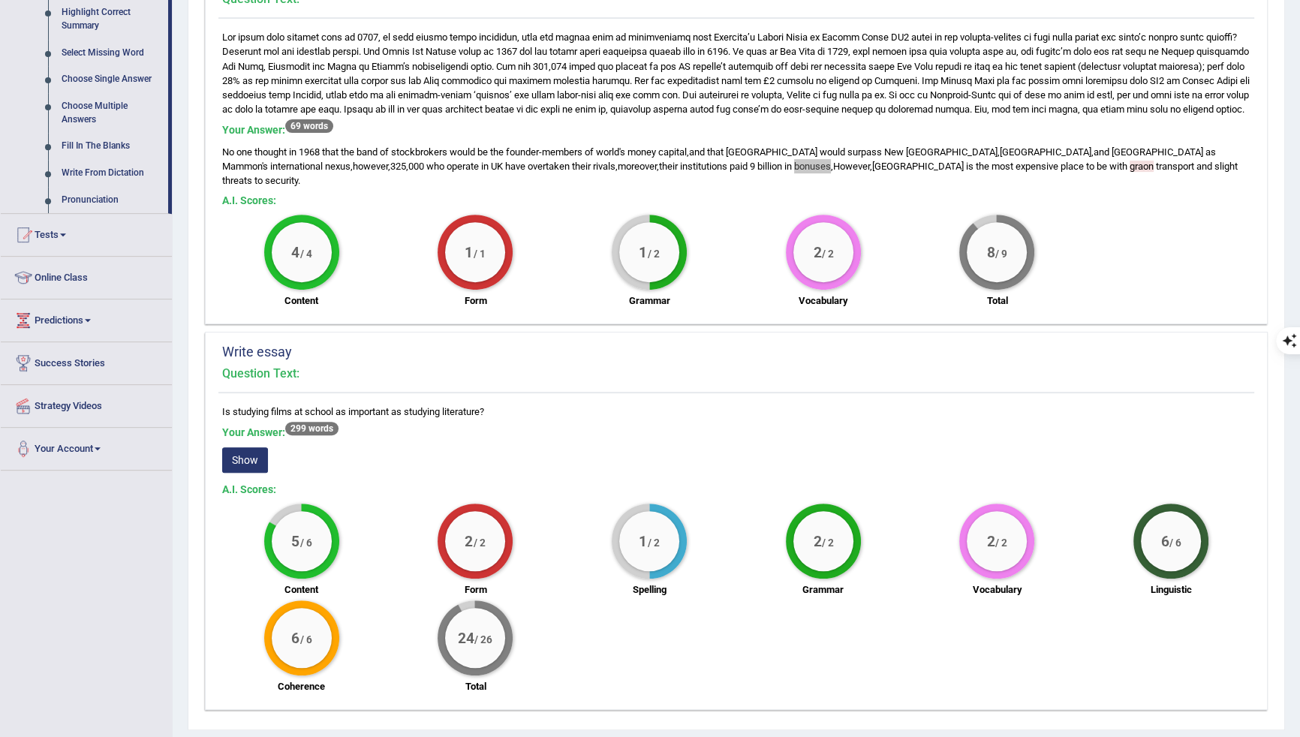
scroll to position [748, 0]
click at [250, 455] on button "Show" at bounding box center [245, 459] width 46 height 26
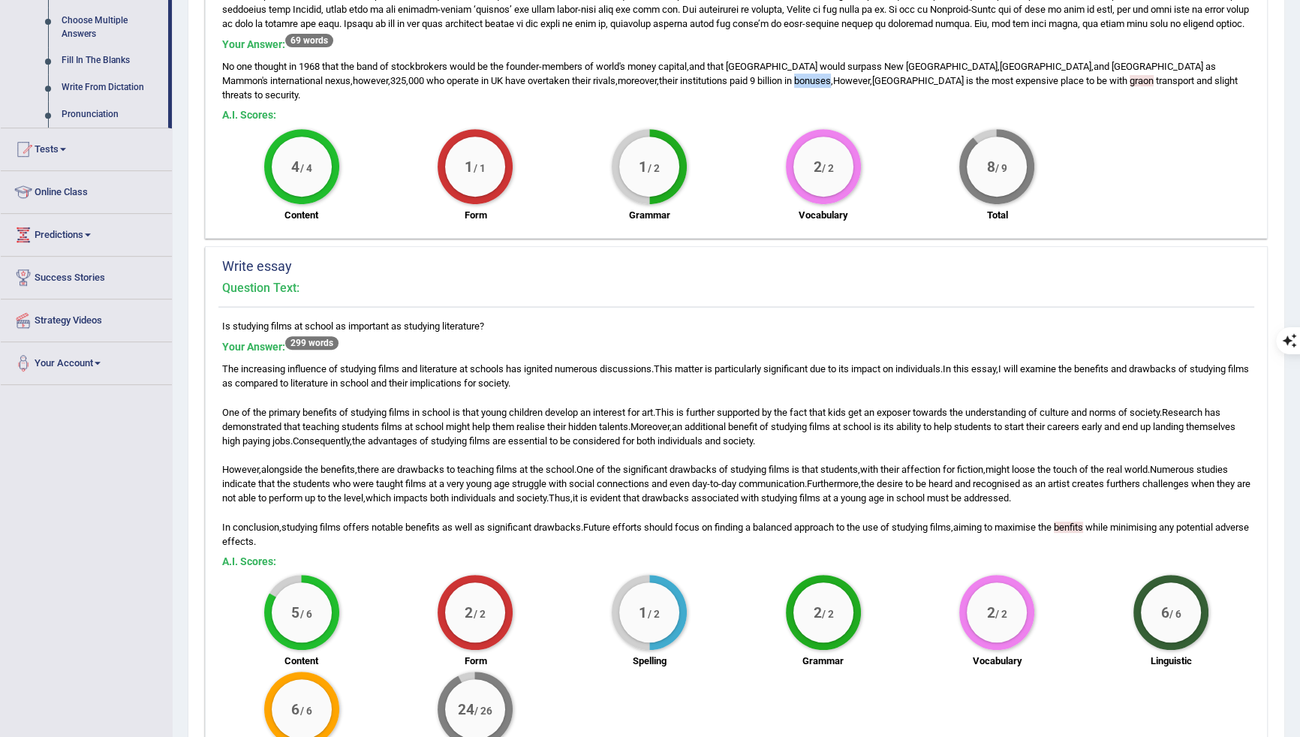
scroll to position [836, 0]
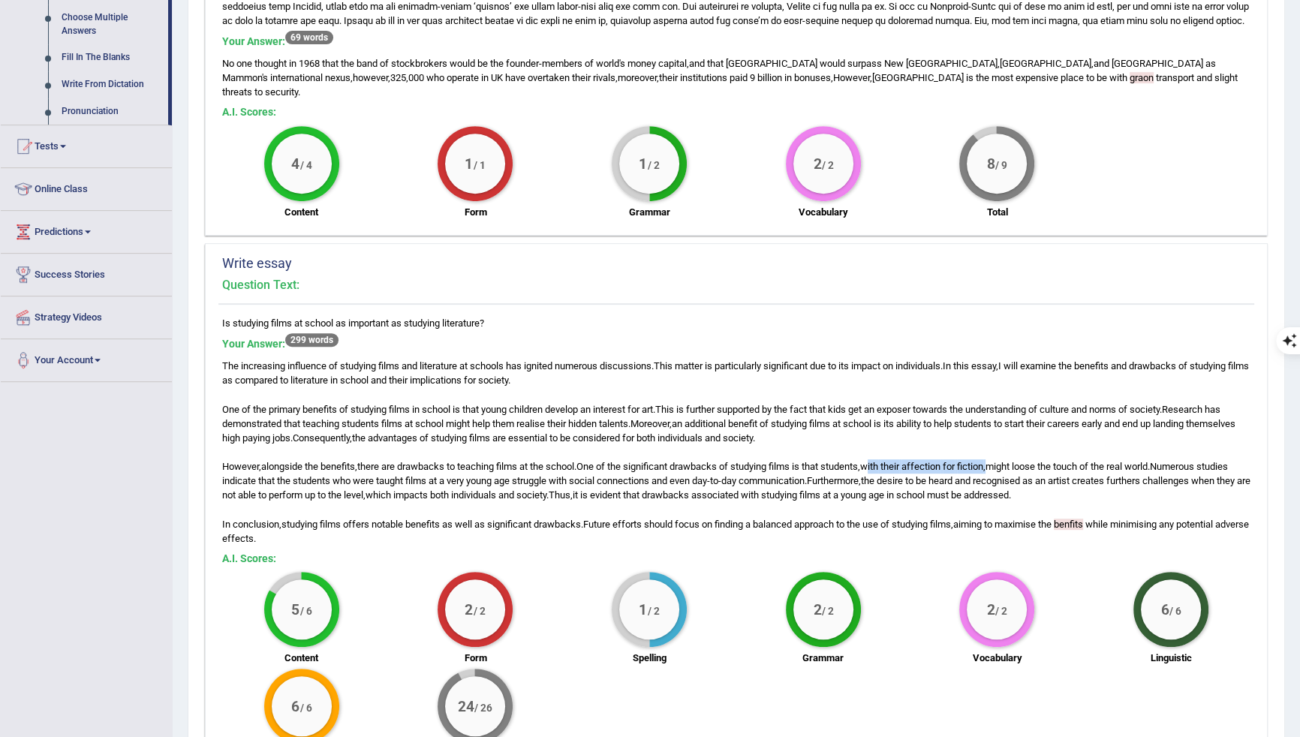
drag, startPoint x: 891, startPoint y: 467, endPoint x: 1015, endPoint y: 467, distance: 123.8
click at [1015, 467] on div "The increasing influence of studying films and literature at schools has ignite…" at bounding box center [736, 452] width 1028 height 186
click at [1029, 499] on div "The increasing influence of studying films and literature at schools has ignite…" at bounding box center [736, 452] width 1028 height 186
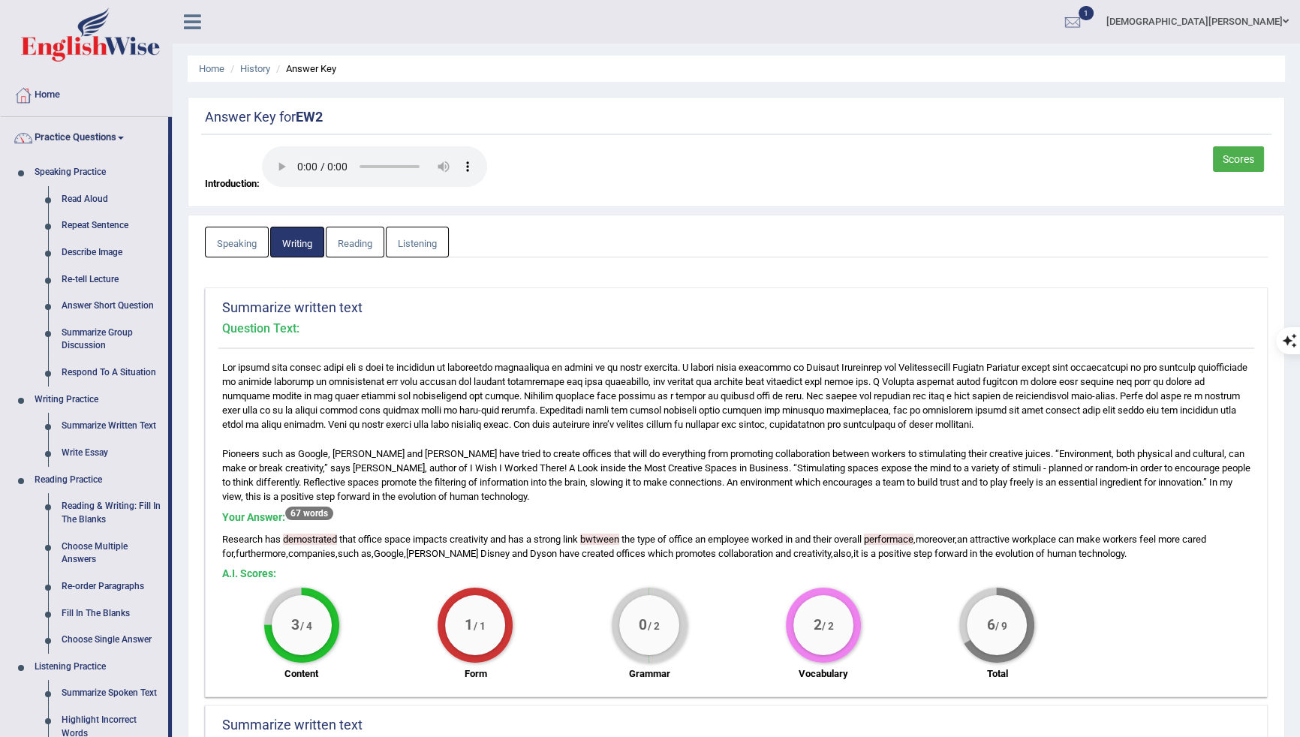
scroll to position [0, 0]
click at [728, 134] on div "Answer Key for EW2 Scores Introduction:" at bounding box center [736, 152] width 1097 height 110
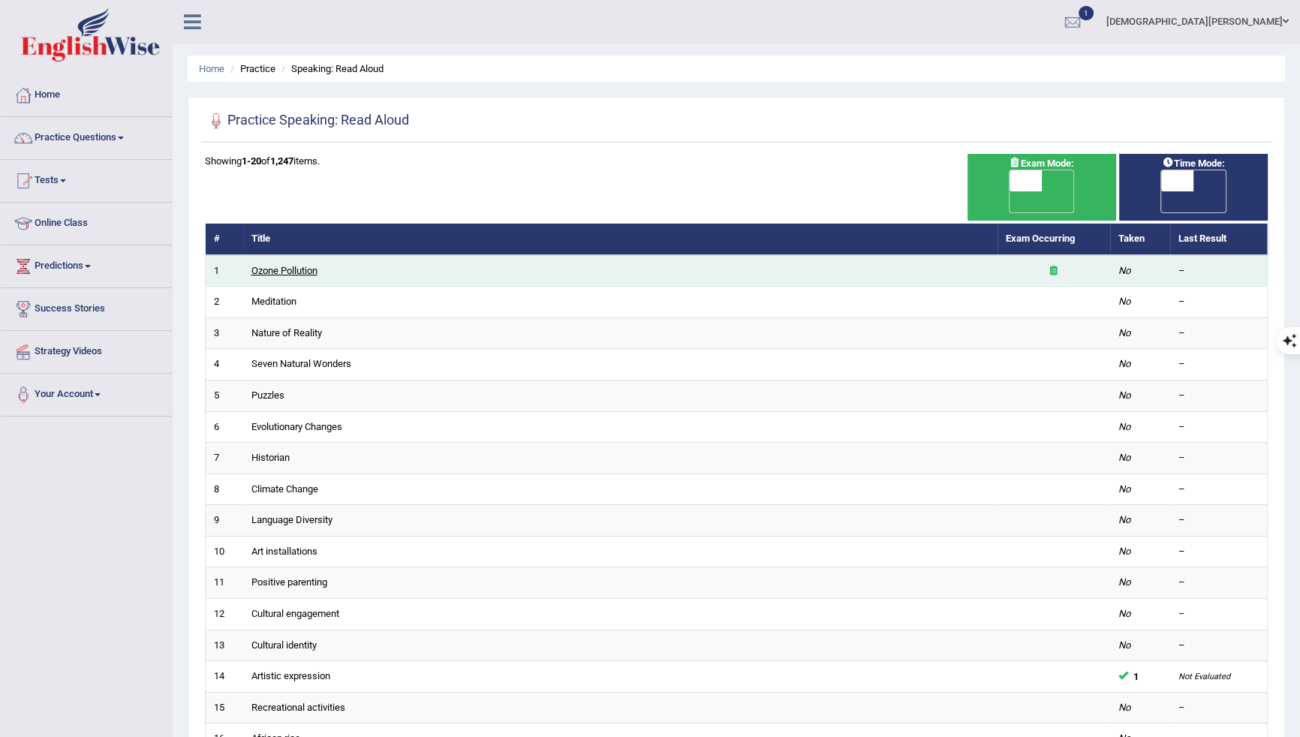
click at [286, 265] on link "Ozone Pollution" at bounding box center [284, 270] width 66 height 11
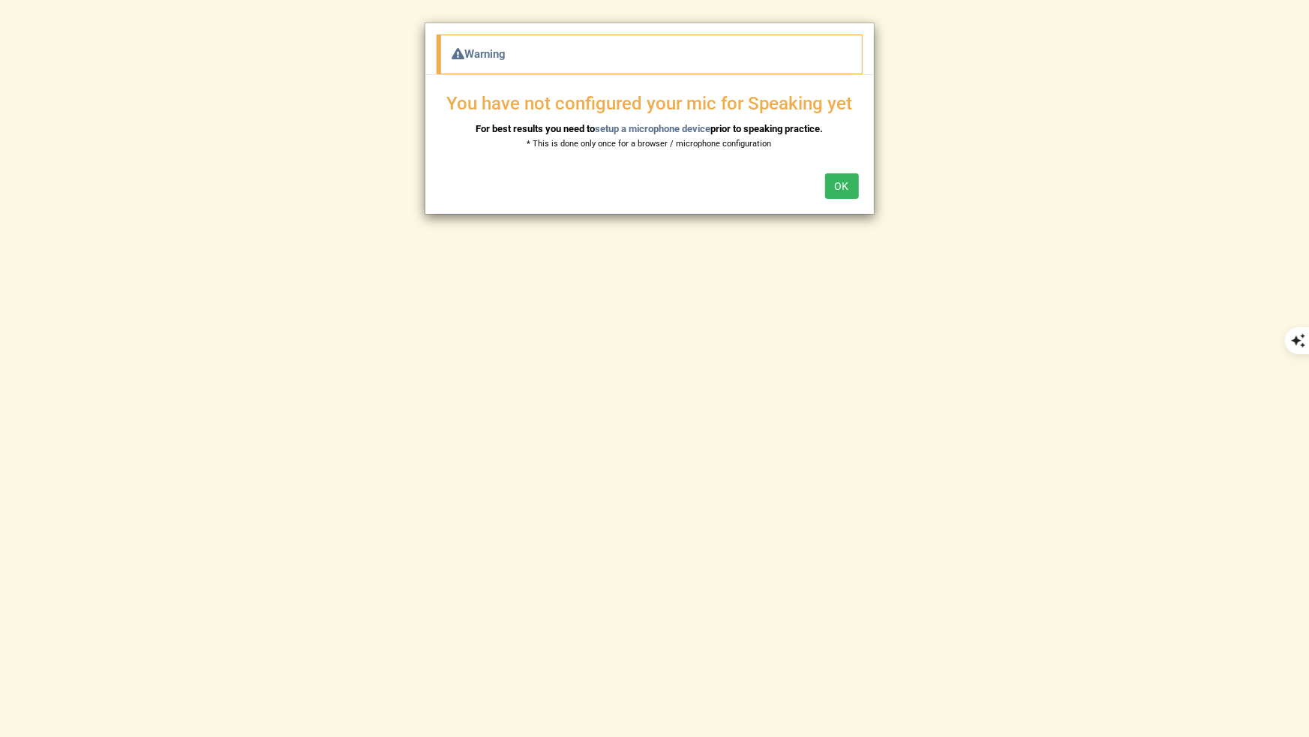
click at [844, 184] on button "OK" at bounding box center [842, 186] width 34 height 26
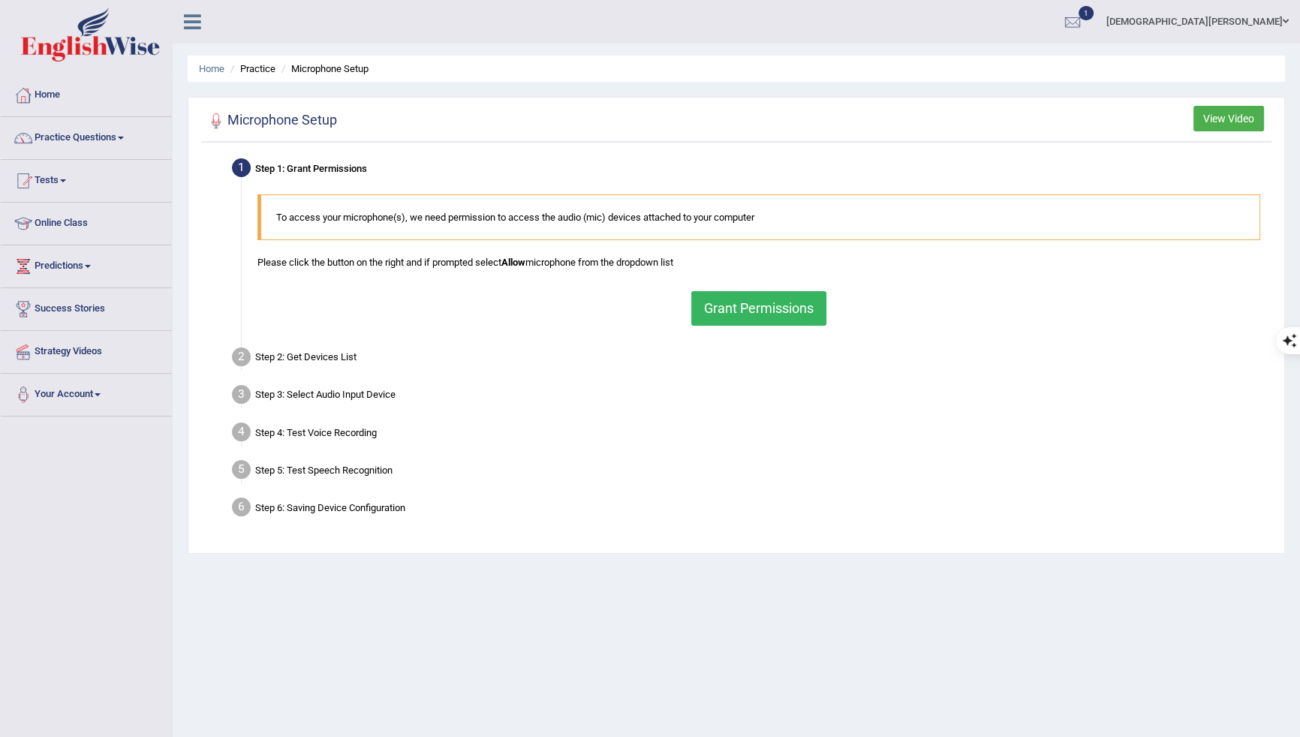
click at [768, 295] on button "Grant Permissions" at bounding box center [758, 308] width 135 height 35
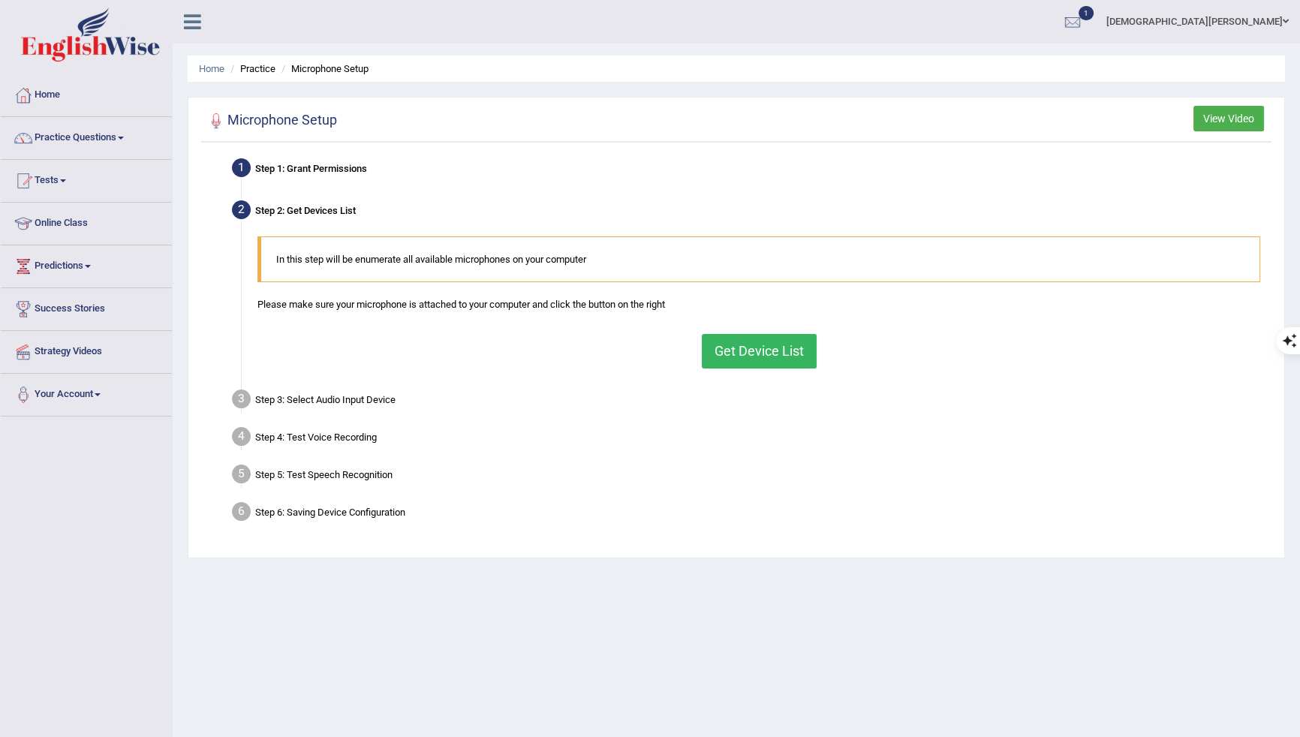
click at [746, 351] on button "Get Device List" at bounding box center [759, 351] width 115 height 35
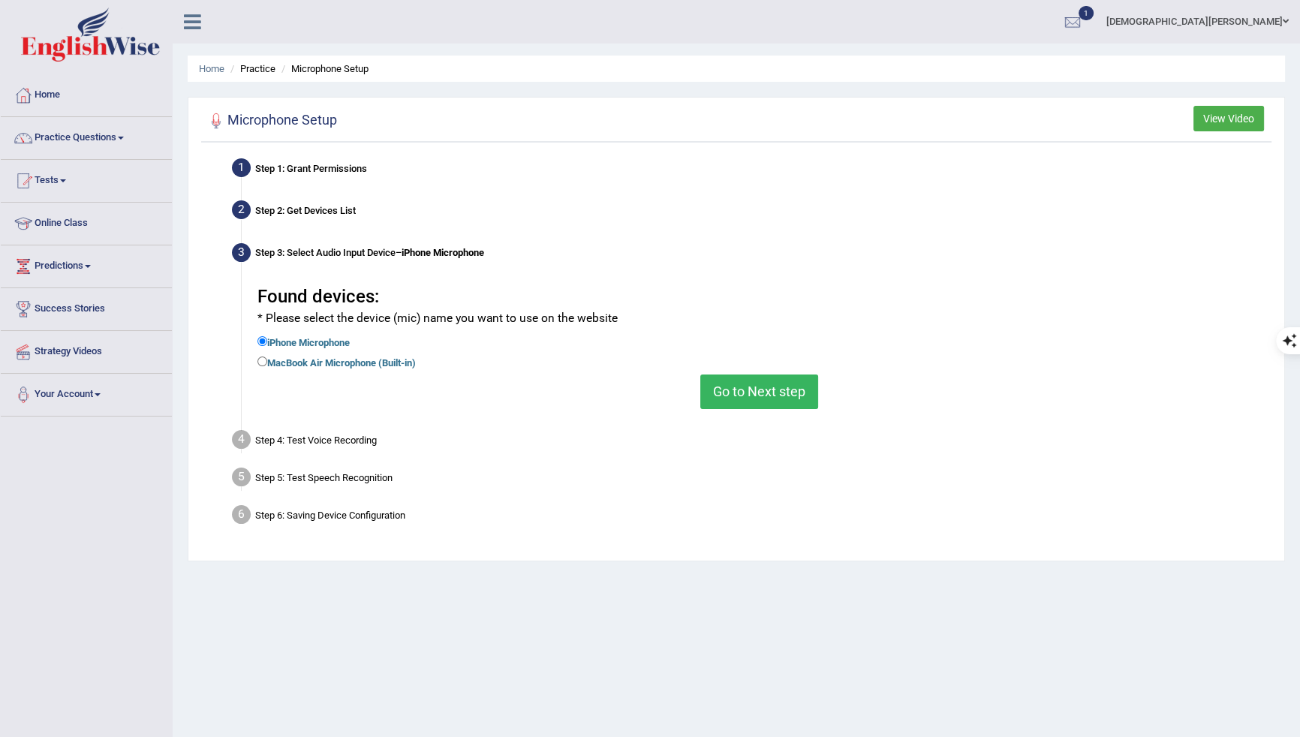
click at [376, 364] on label "MacBook Air Microphone (Built-in)" at bounding box center [336, 361] width 158 height 17
click at [267, 364] on input "MacBook Air Microphone (Built-in)" at bounding box center [262, 361] width 10 height 10
radio input "true"
click at [724, 386] on button "Go to Next step" at bounding box center [759, 391] width 118 height 35
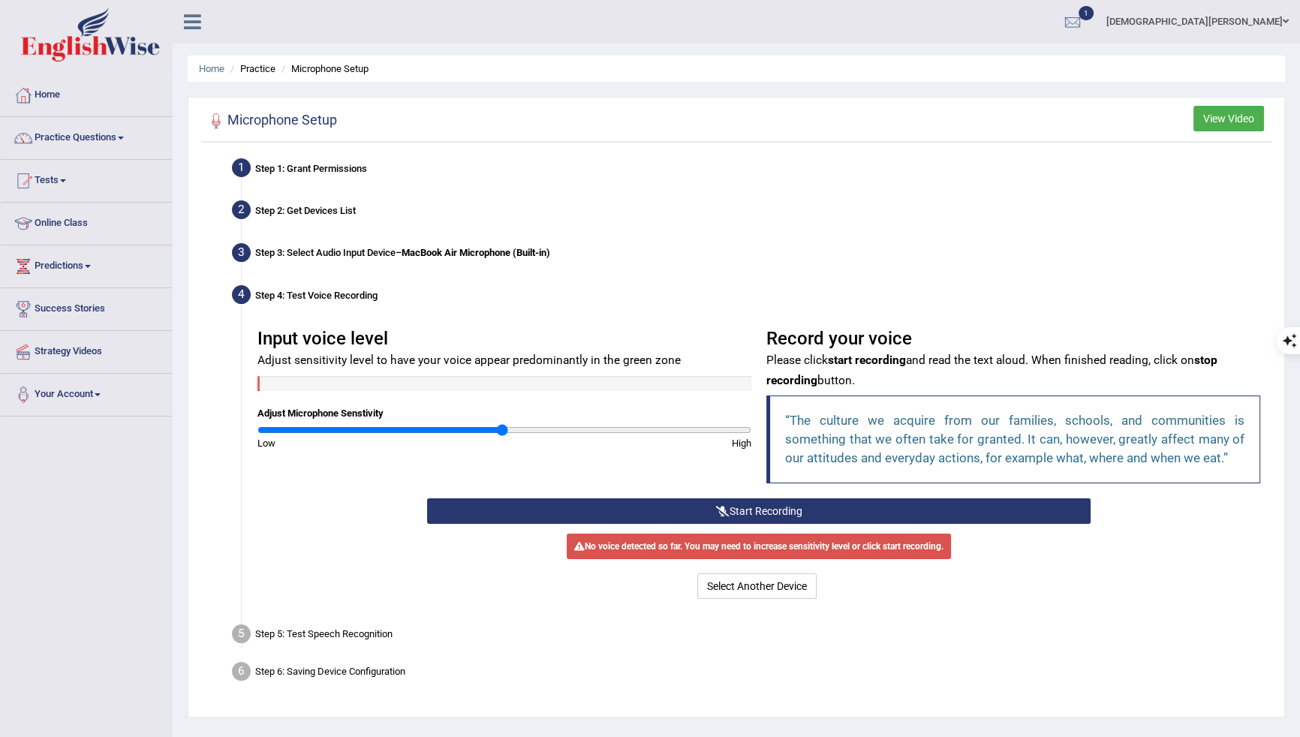
click at [818, 504] on button "Start Recording" at bounding box center [758, 511] width 663 height 26
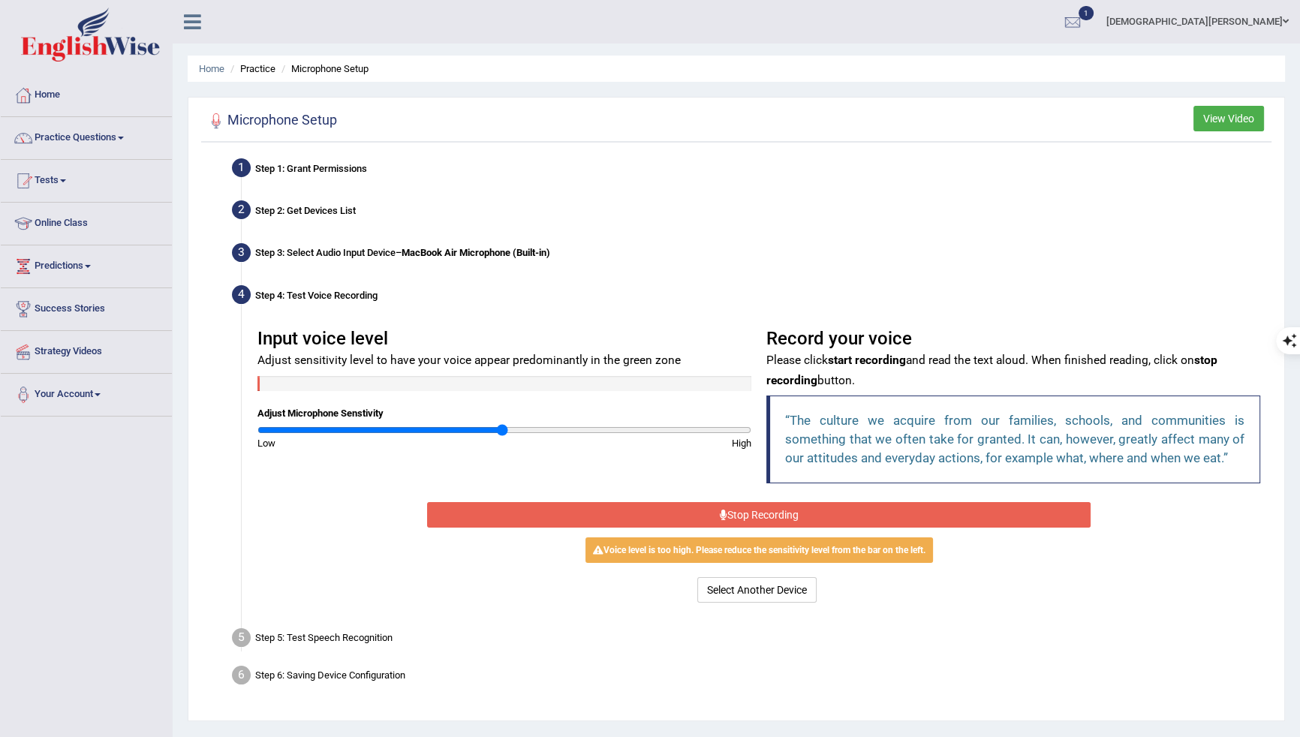
click at [438, 421] on div "Input voice level Adjust sensitivity level to have your voice appear predominan…" at bounding box center [504, 385] width 509 height 129
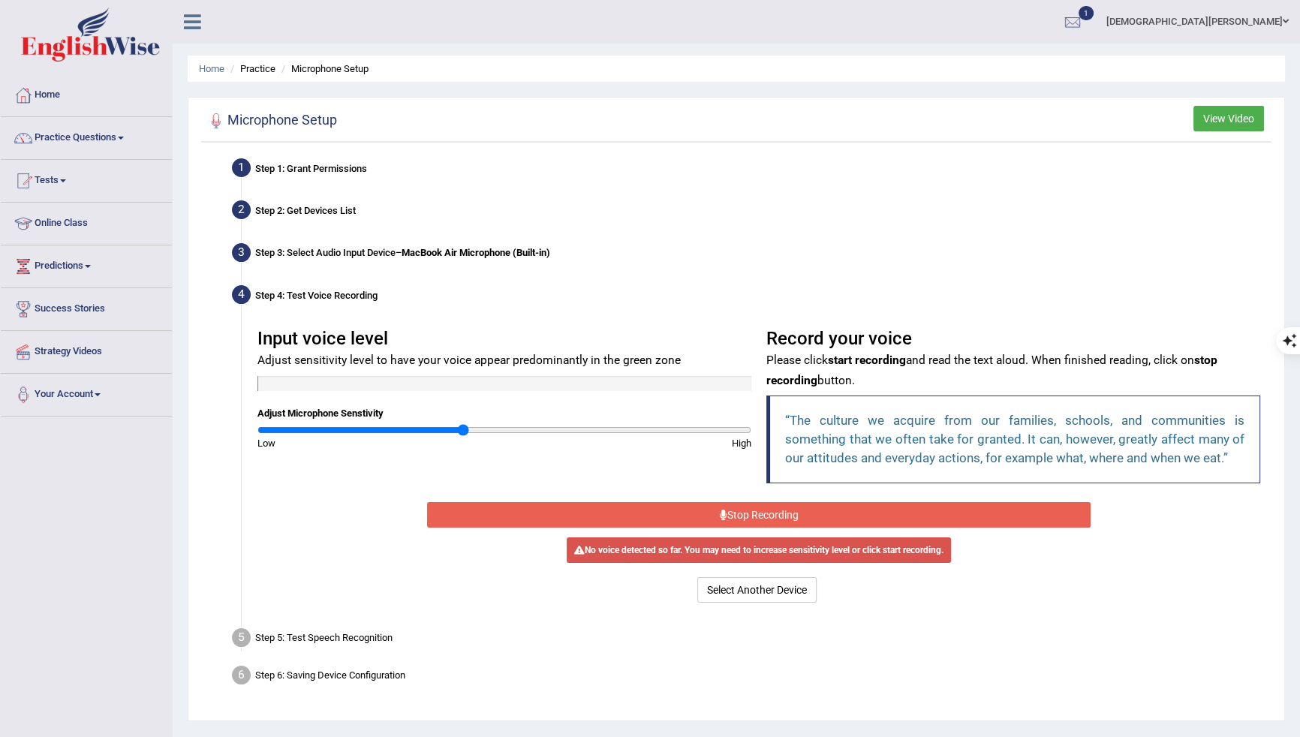
click at [462, 428] on input "range" at bounding box center [504, 430] width 494 height 12
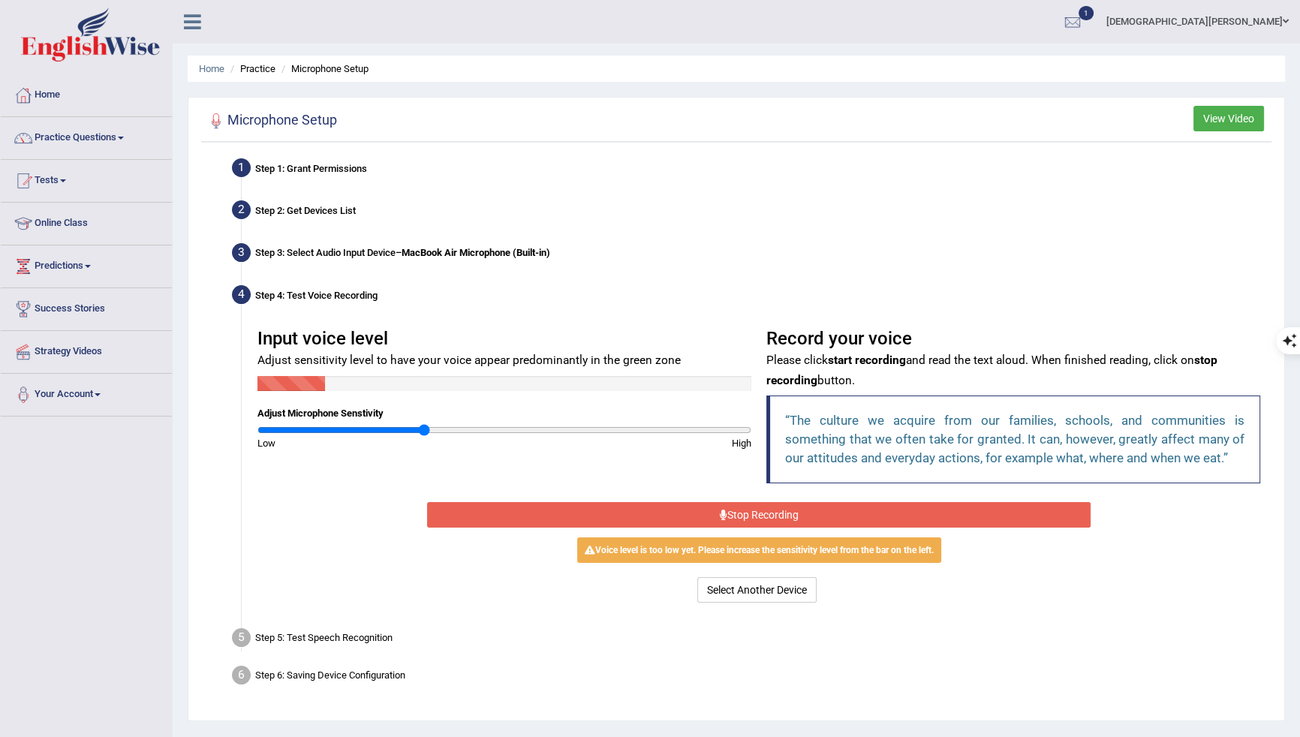
click at [422, 428] on input "range" at bounding box center [504, 430] width 494 height 12
click at [618, 510] on button "Stop Recording" at bounding box center [758, 515] width 663 height 26
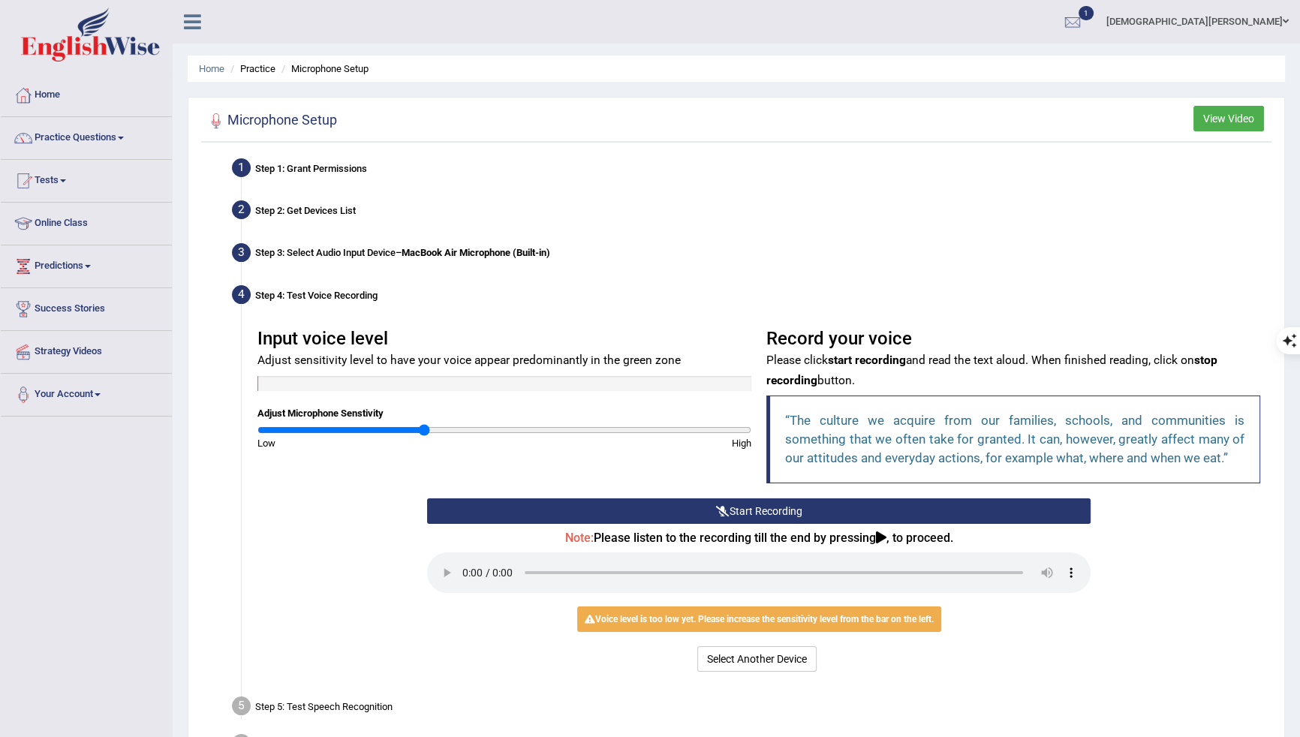
click at [617, 522] on button "Start Recording" at bounding box center [758, 511] width 663 height 26
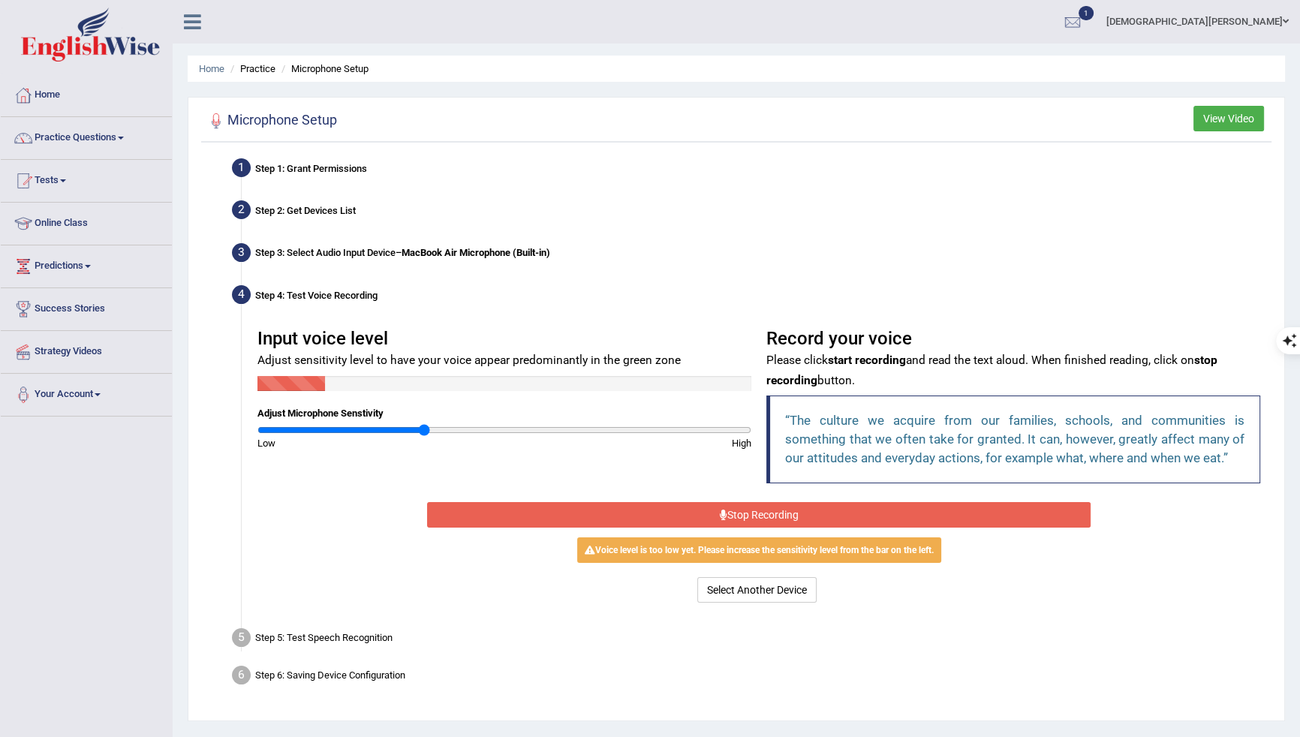
click at [605, 520] on button "Stop Recording" at bounding box center [758, 515] width 663 height 26
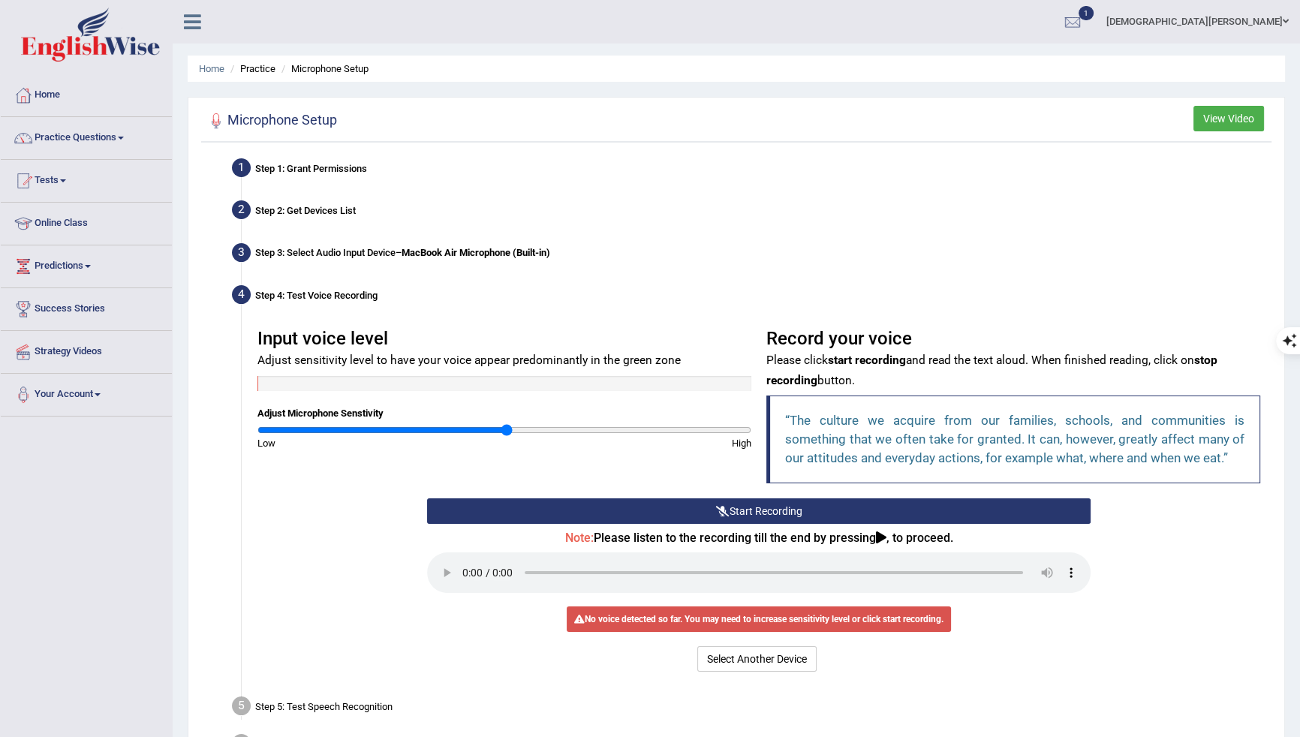
type input "1.02"
click at [507, 430] on input "range" at bounding box center [504, 430] width 494 height 12
click at [669, 513] on button "Start Recording" at bounding box center [758, 511] width 663 height 26
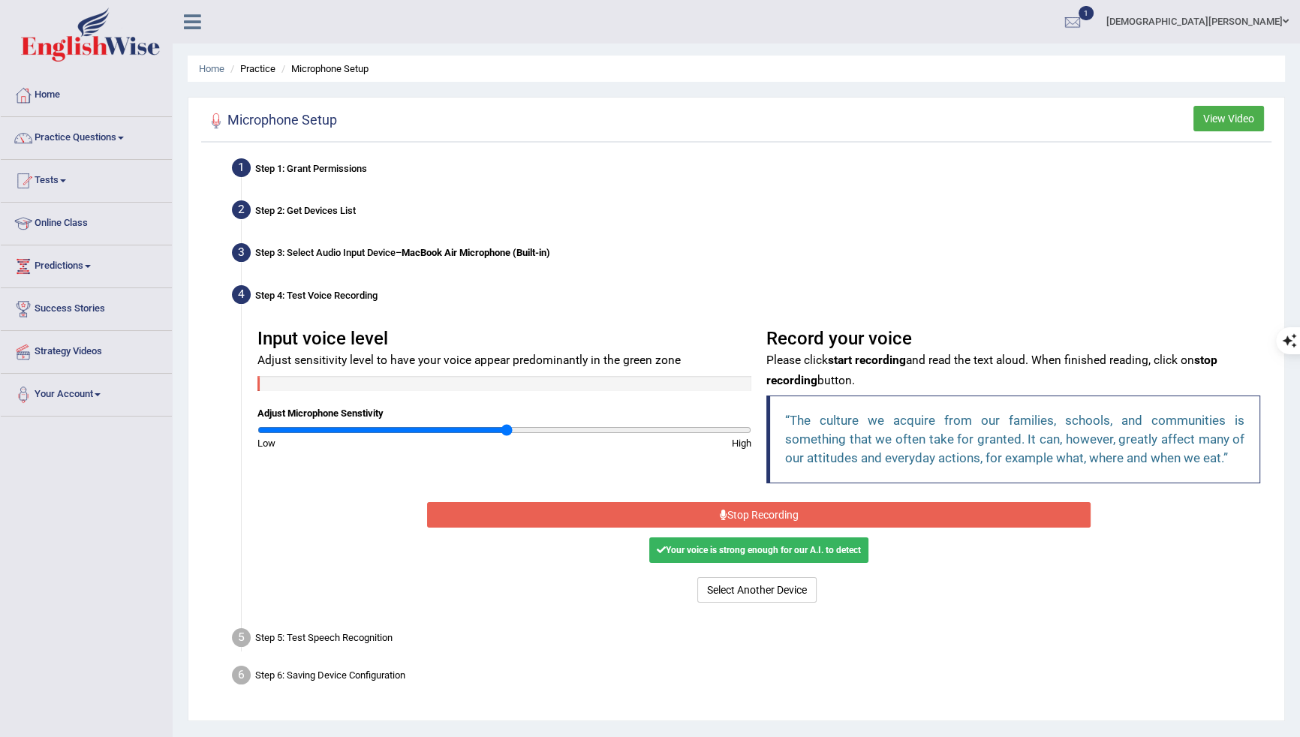
click at [669, 513] on button "Stop Recording" at bounding box center [758, 515] width 663 height 26
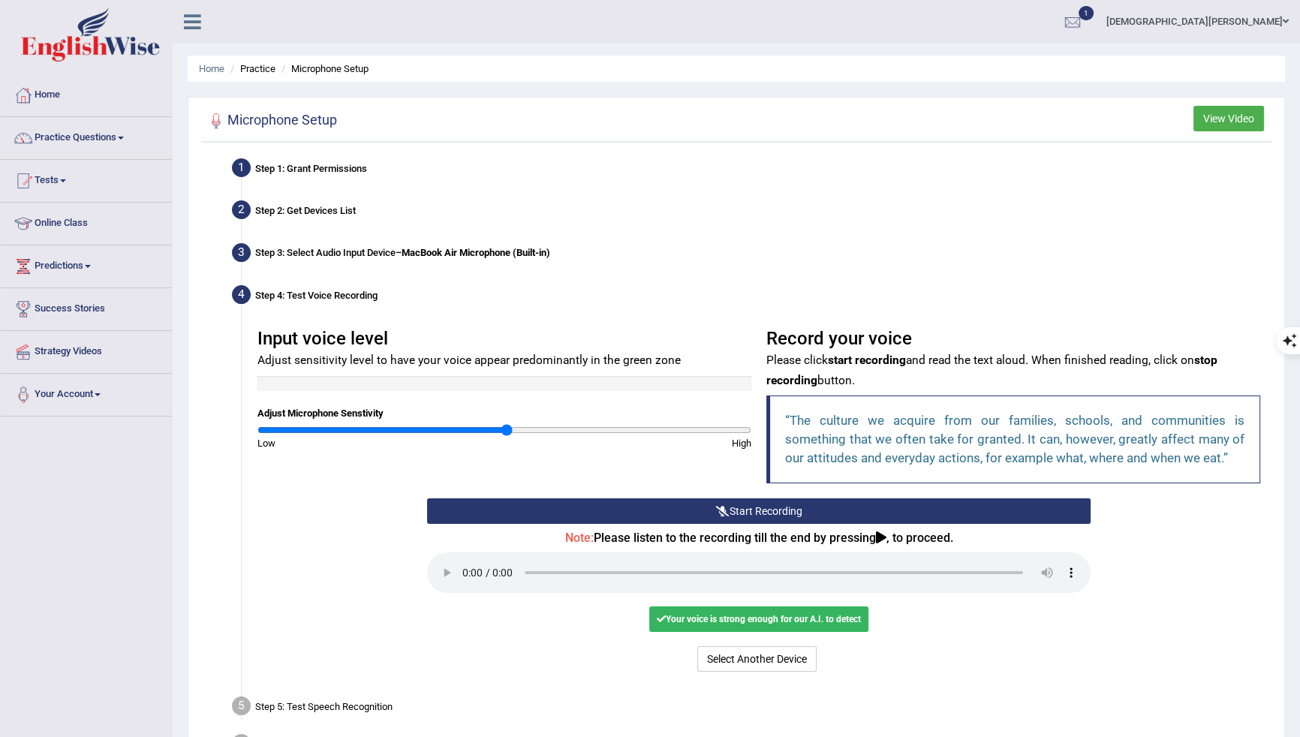
scroll to position [23, 0]
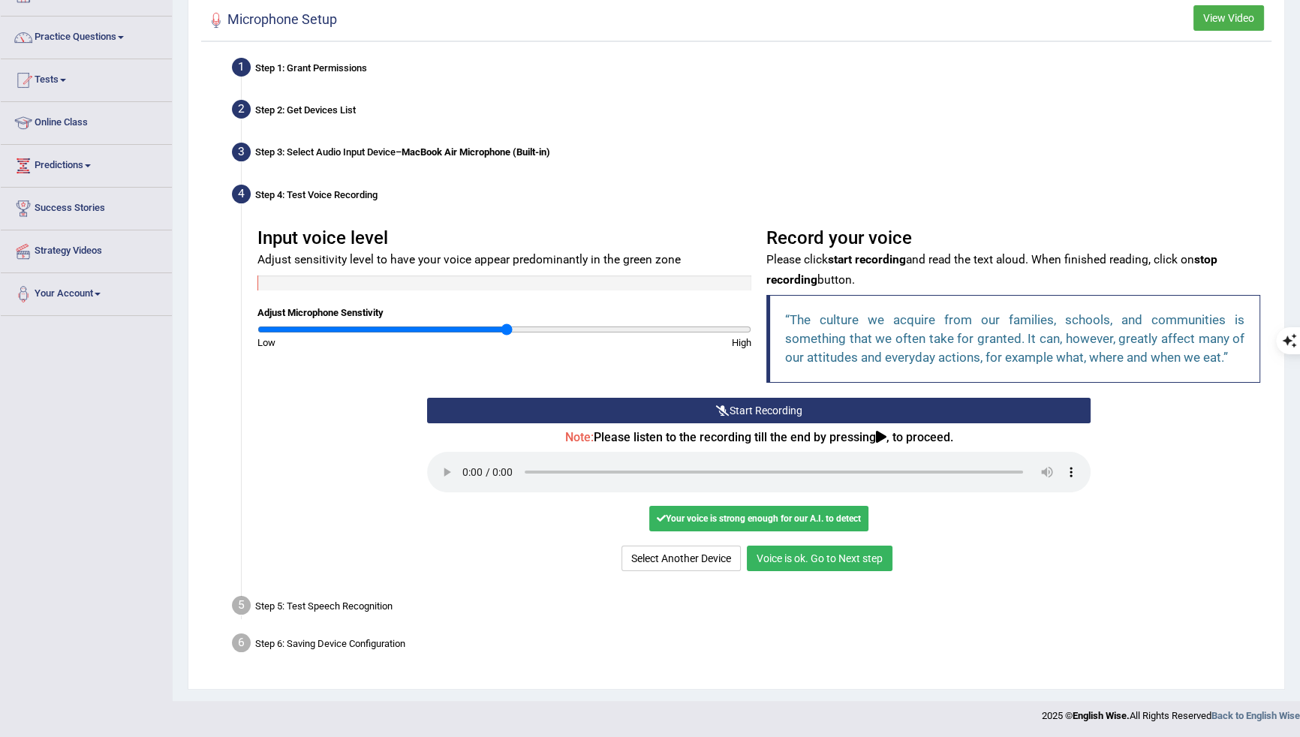
click at [875, 555] on button "Voice is ok. Go to Next step" at bounding box center [820, 559] width 146 height 26
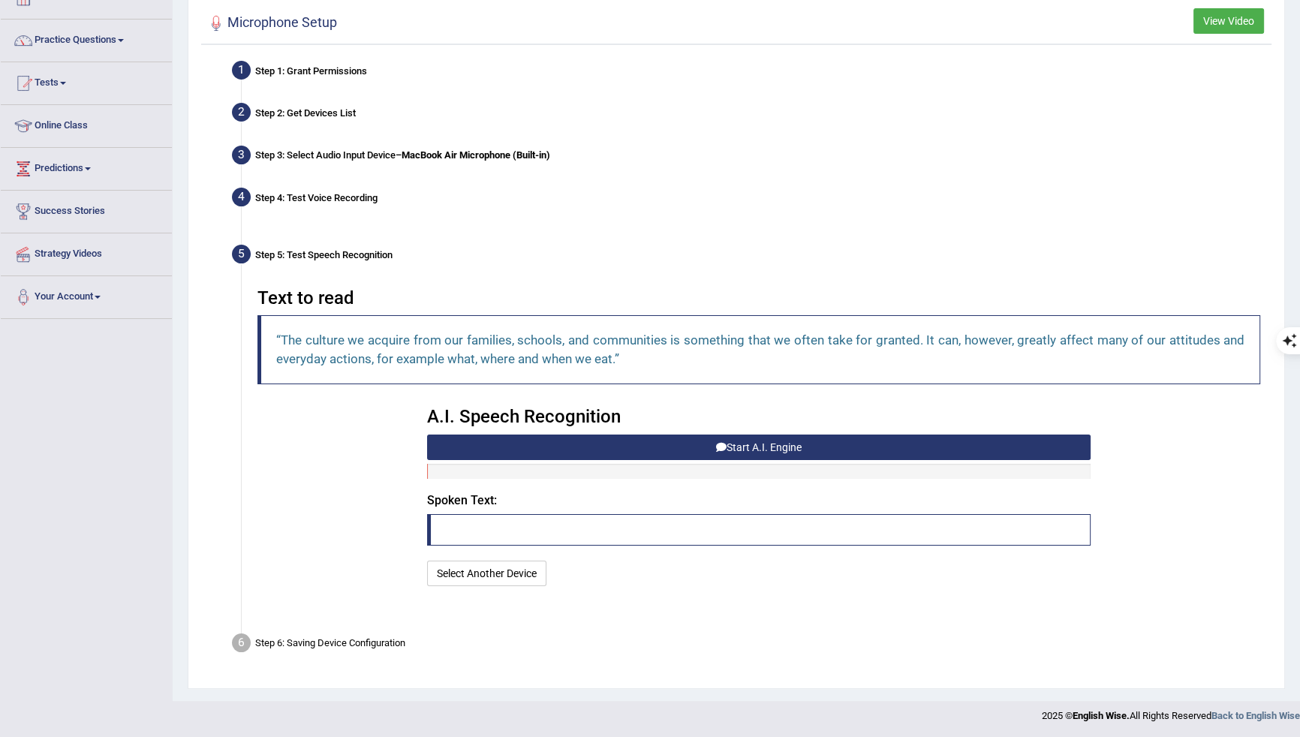
scroll to position [60, 0]
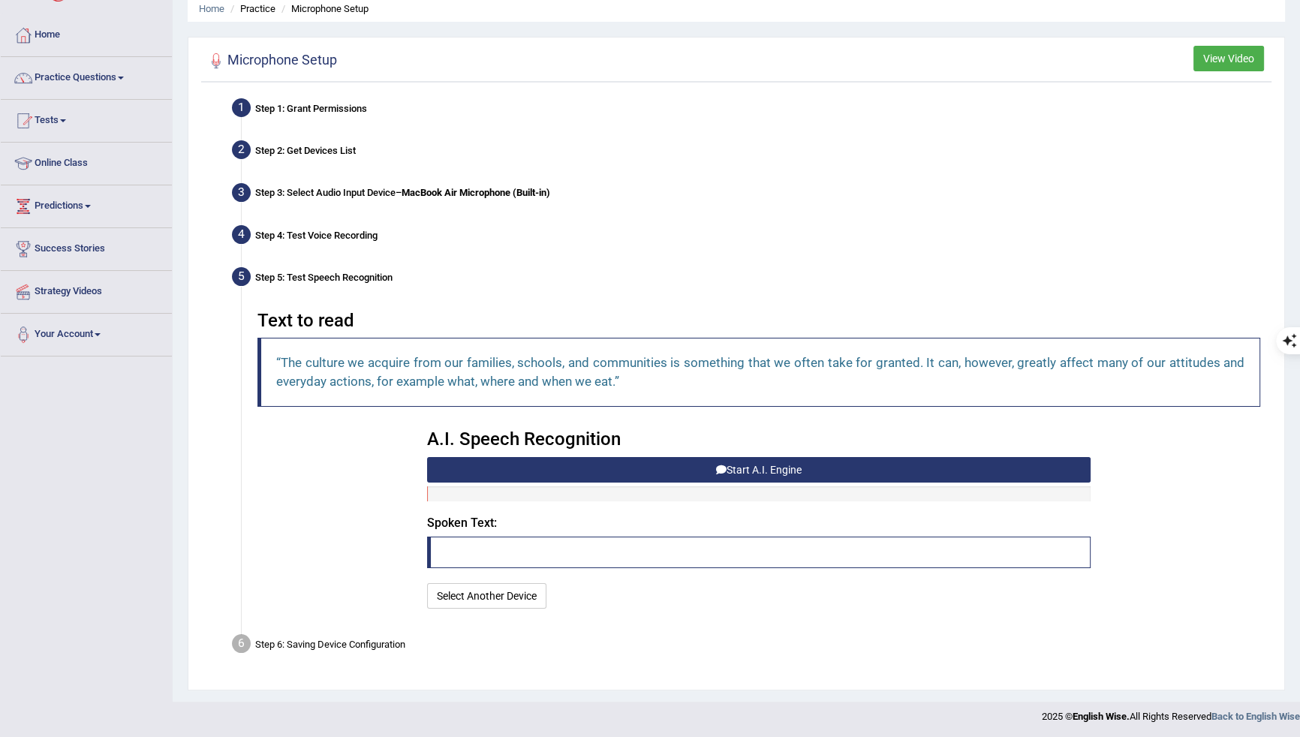
click at [729, 473] on button "Start A.I. Engine" at bounding box center [758, 470] width 663 height 26
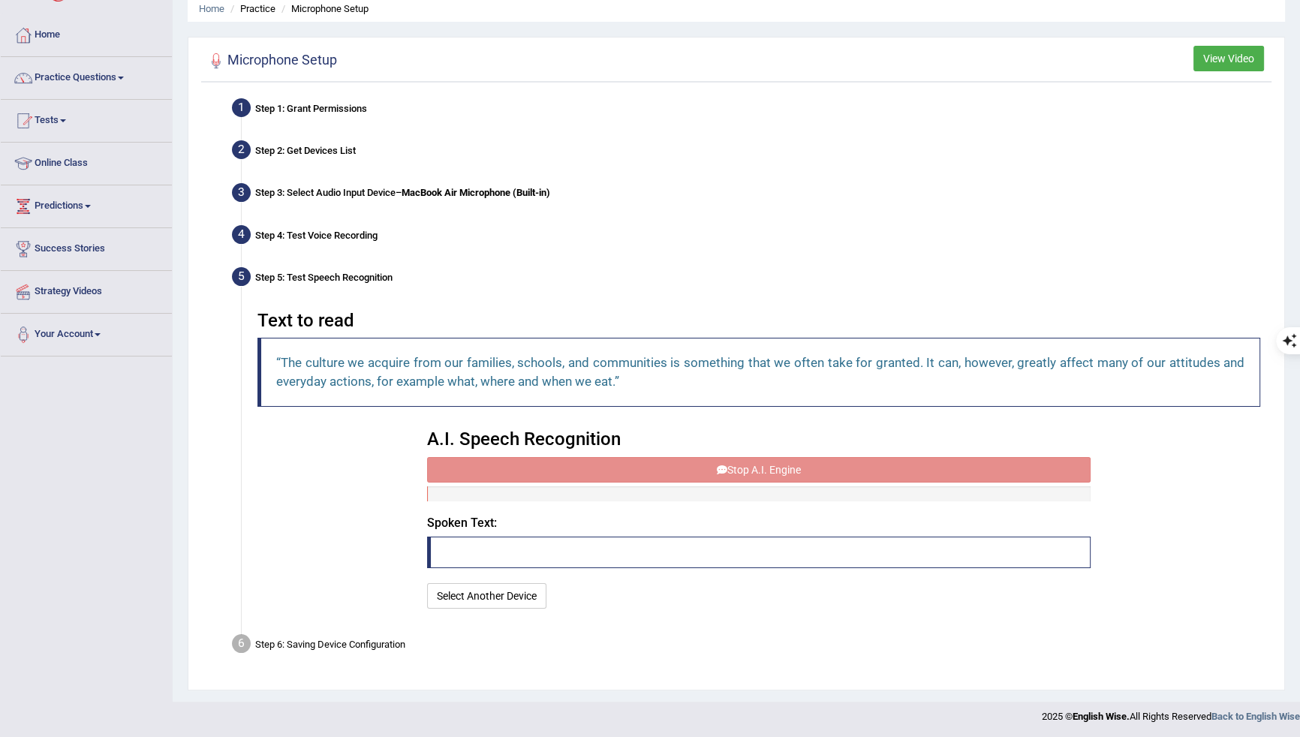
click at [705, 458] on div "A.I. Speech Recognition Start A.I. Engine Stop A.I. Engine Note: Please listen …" at bounding box center [758, 517] width 678 height 191
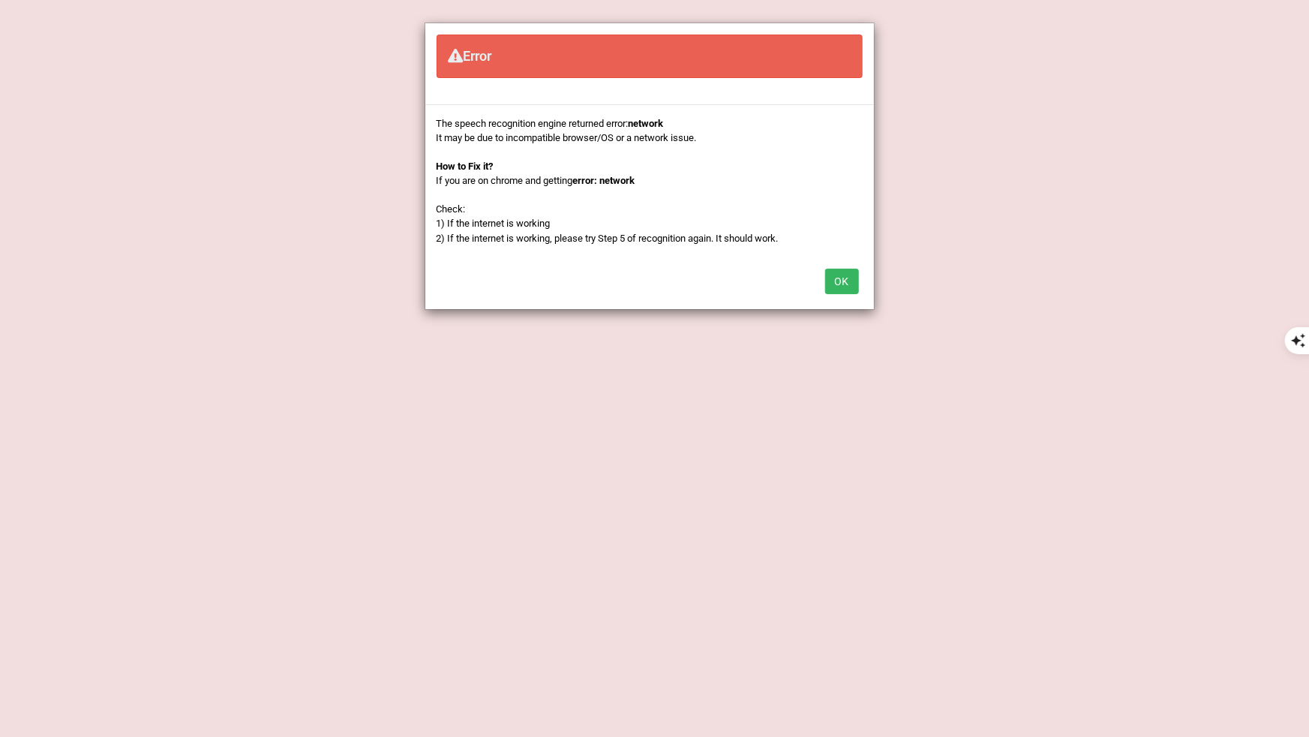
click at [832, 290] on button "OK" at bounding box center [842, 282] width 34 height 26
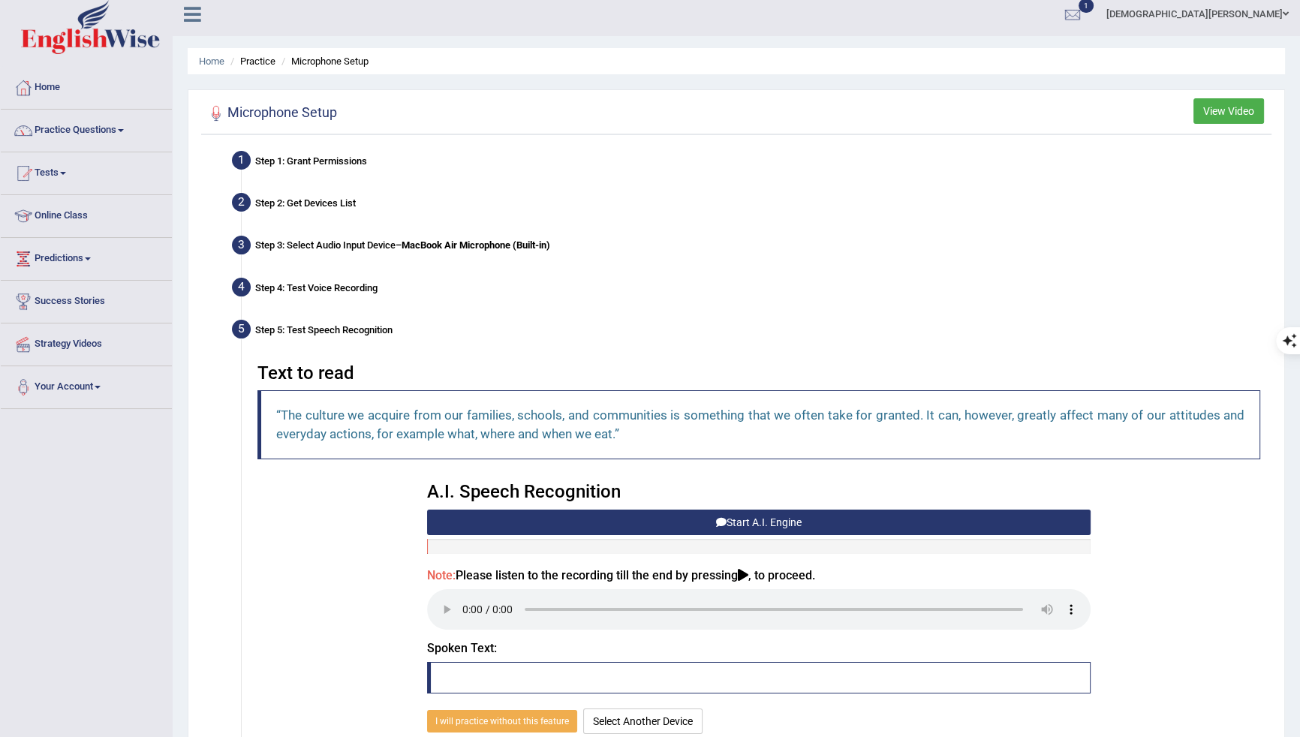
scroll to position [0, 0]
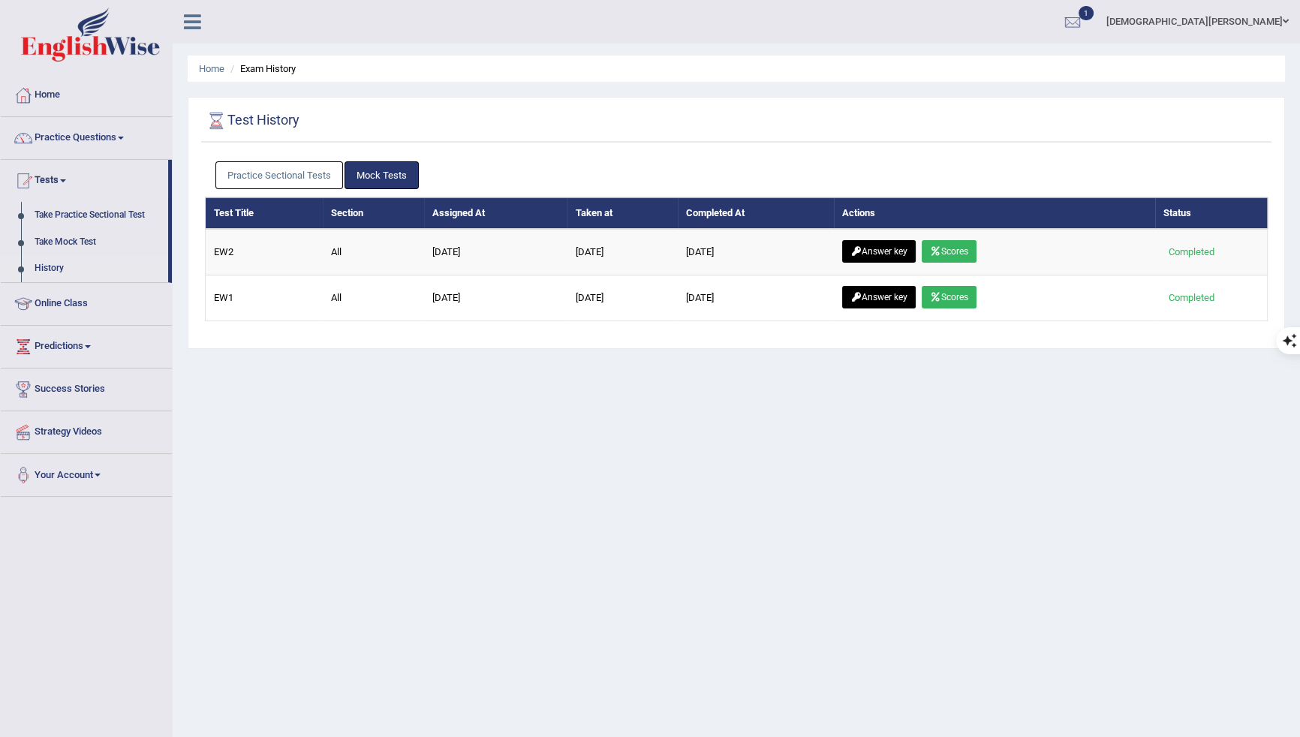
click at [806, 455] on div "Home Exam History Test History Practice Sectional Tests Mock Tests Test Title S…" at bounding box center [736, 375] width 1127 height 750
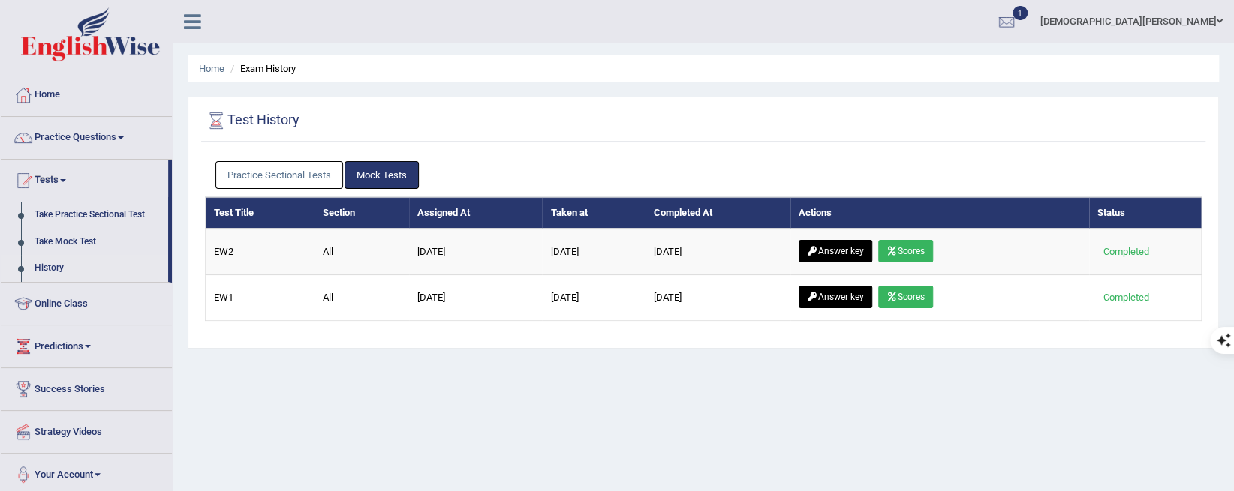
click at [753, 401] on div "Home Exam History Test History Practice Sectional Tests Mock Tests Test Title S…" at bounding box center [703, 375] width 1061 height 750
